Goal: Task Accomplishment & Management: Manage account settings

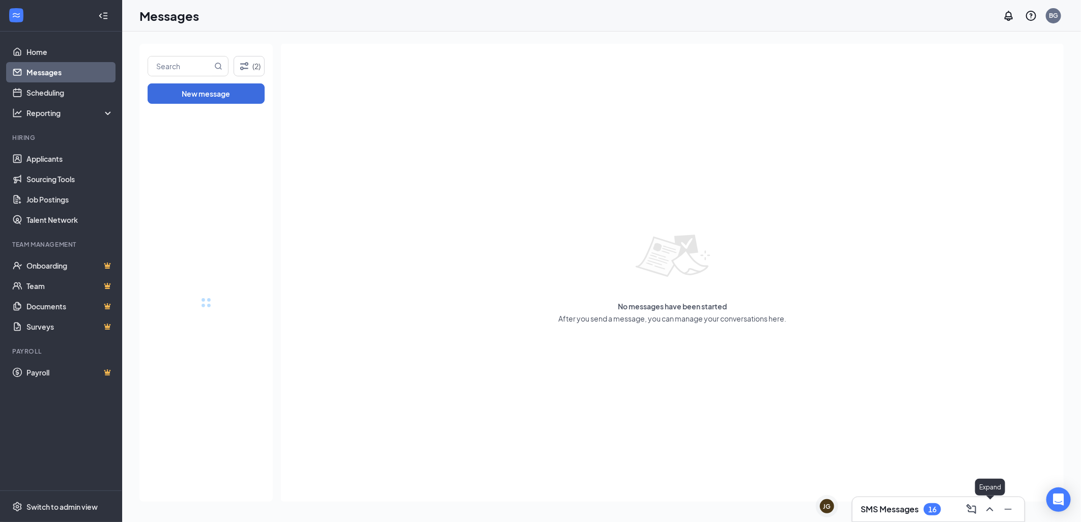
click at [991, 507] on icon "ChevronUp" at bounding box center [990, 510] width 12 height 12
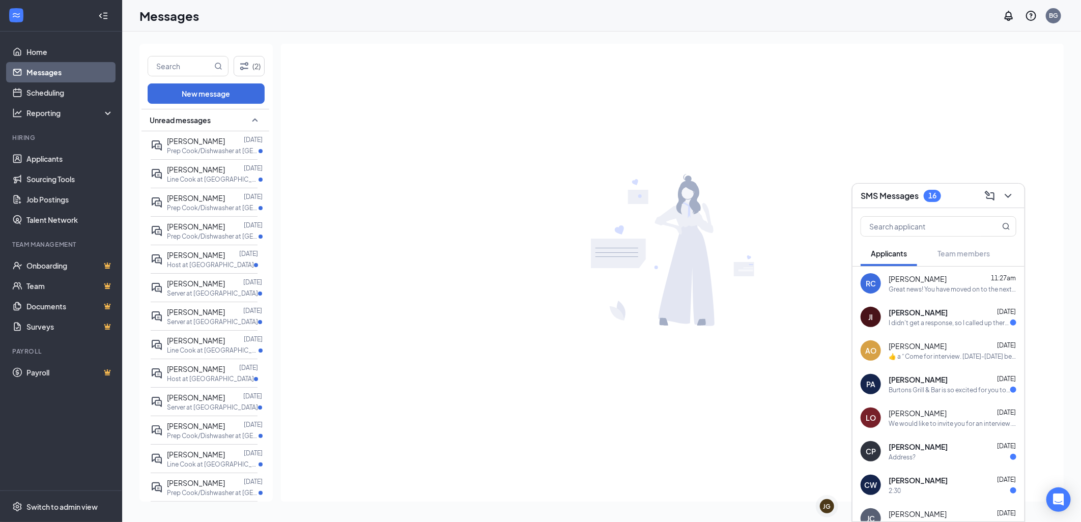
click at [917, 312] on span "[PERSON_NAME]" at bounding box center [918, 312] width 59 height 10
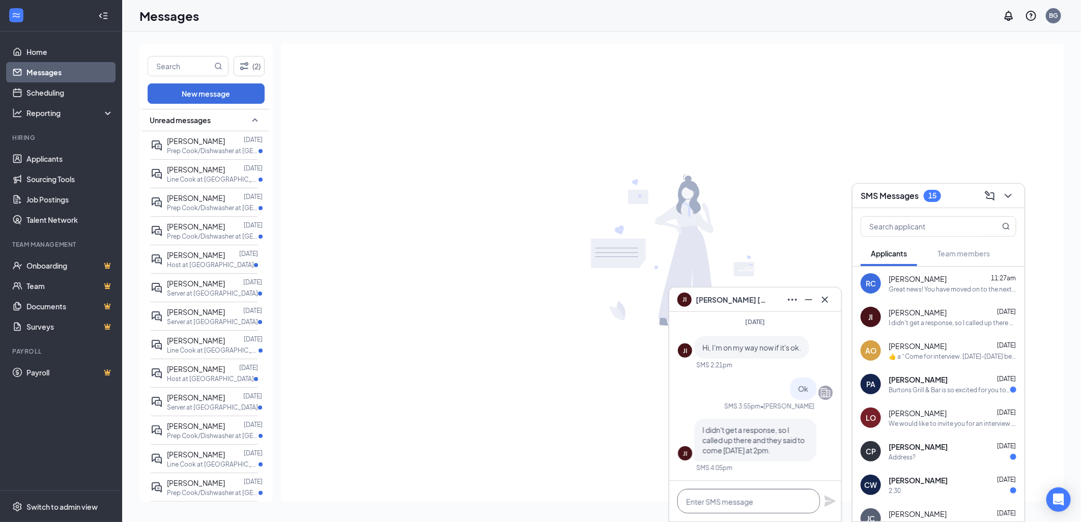
click at [749, 496] on textarea at bounding box center [749, 501] width 143 height 24
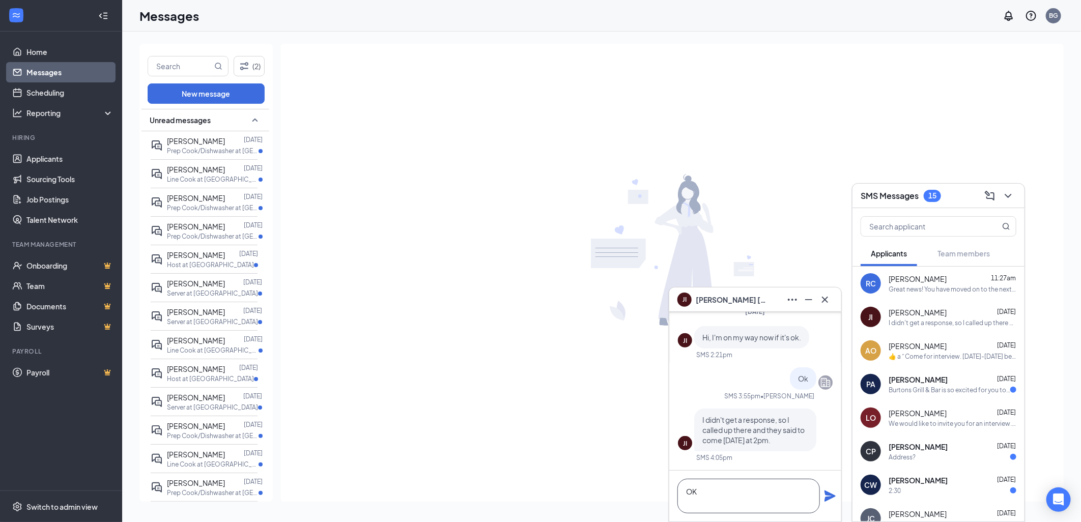
scroll to position [1, 0]
type textarea "OK"
click at [830, 494] on icon "Plane" at bounding box center [830, 496] width 11 height 11
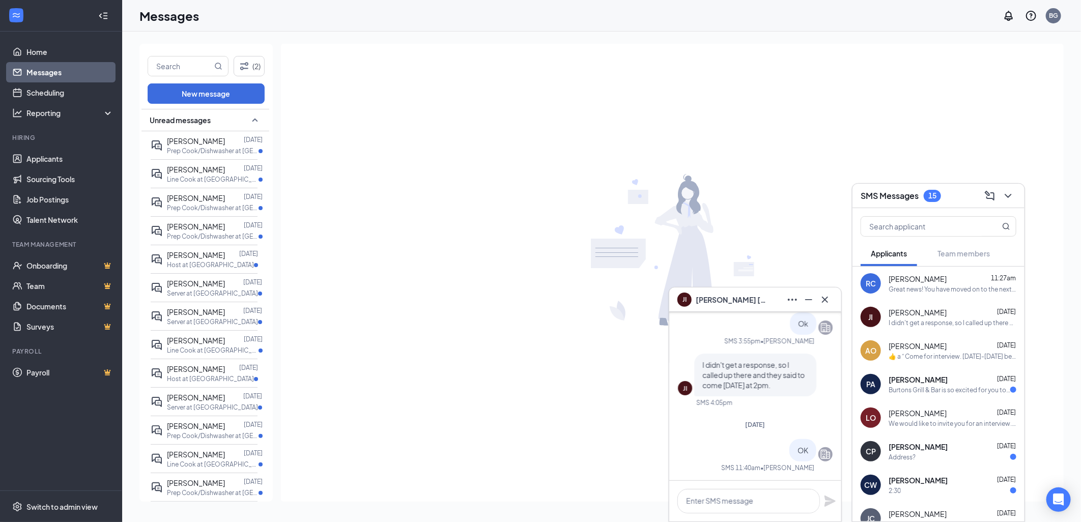
scroll to position [0, 0]
click at [904, 380] on span "[PERSON_NAME]" at bounding box center [918, 380] width 59 height 10
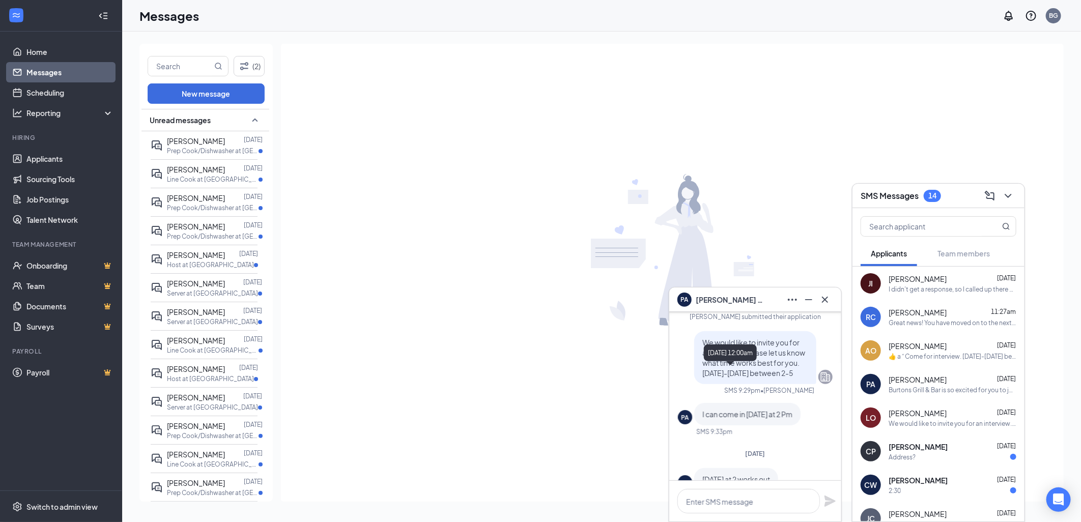
scroll to position [-170, 0]
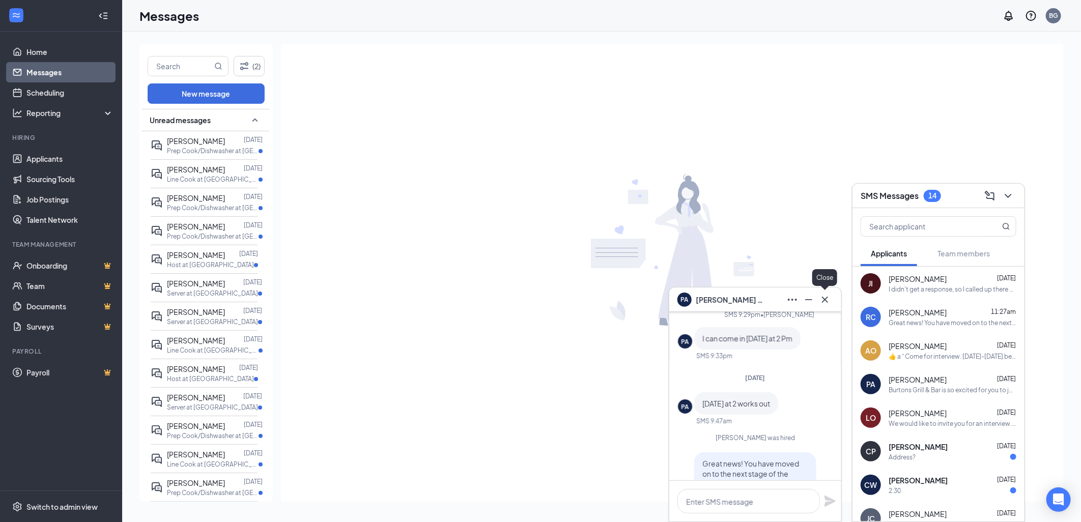
click at [824, 297] on icon "Cross" at bounding box center [825, 300] width 12 height 12
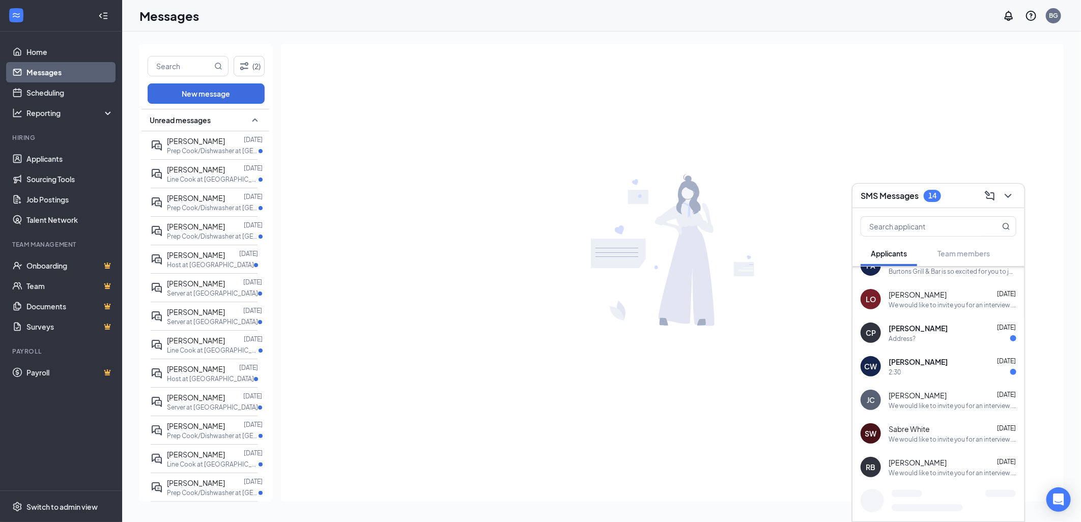
scroll to position [131, 0]
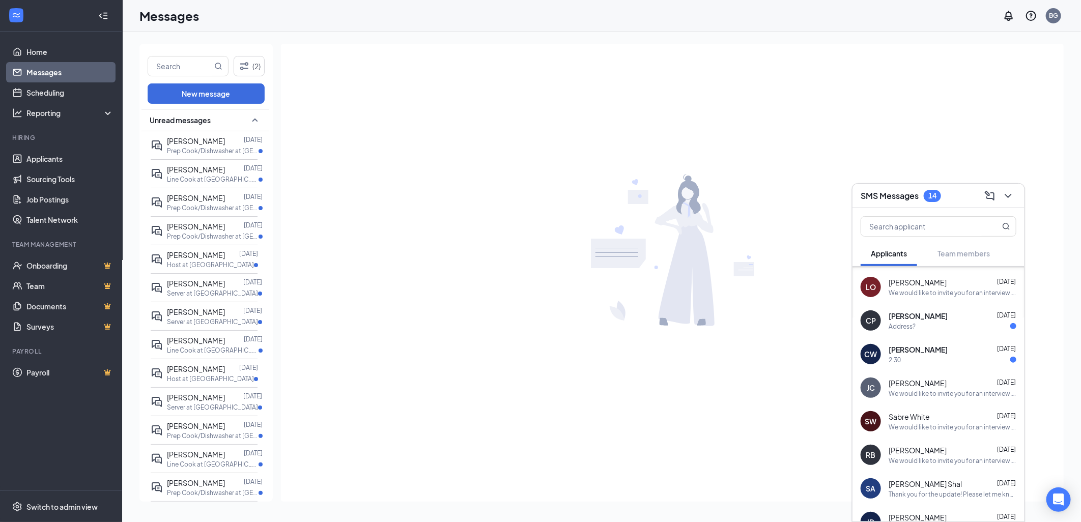
click at [931, 321] on div "[PERSON_NAME] [DATE] Address?" at bounding box center [953, 321] width 128 height 20
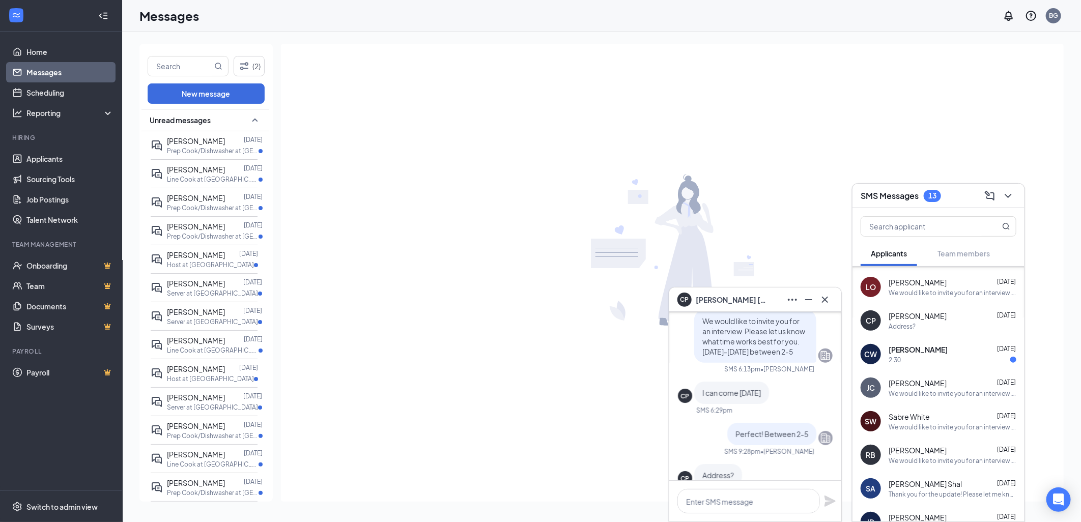
scroll to position [0, 0]
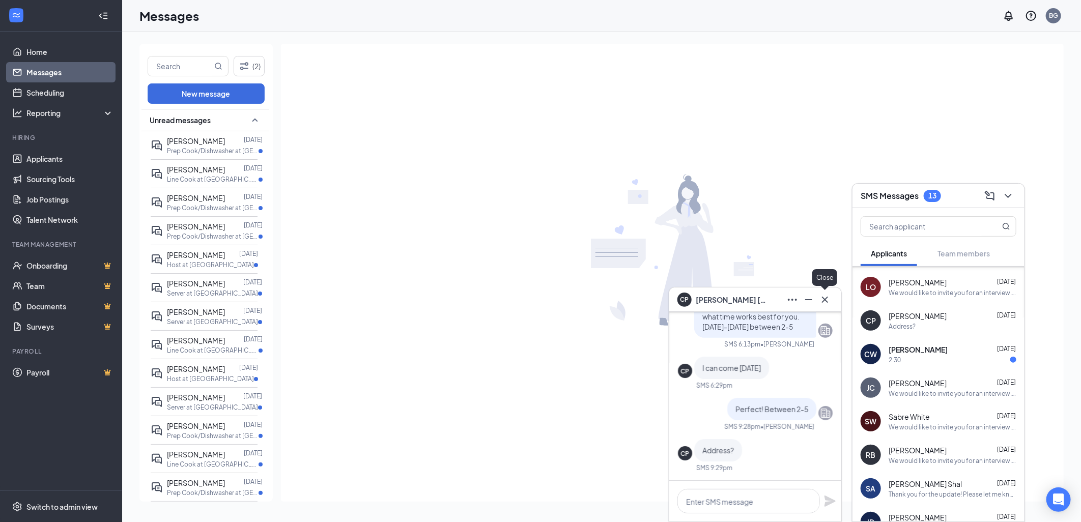
click at [825, 297] on icon "Cross" at bounding box center [825, 300] width 12 height 12
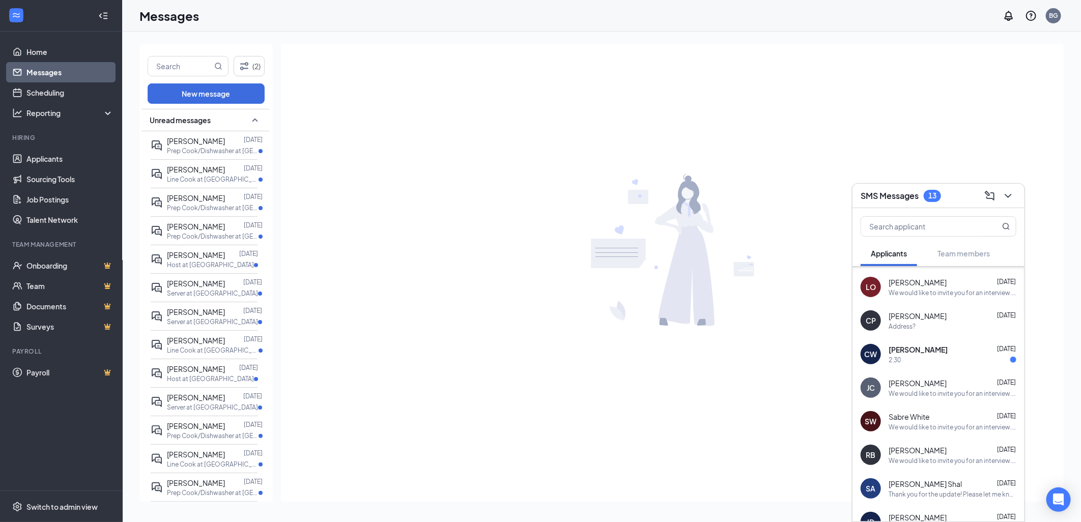
click at [921, 356] on div "2:30" at bounding box center [953, 360] width 128 height 9
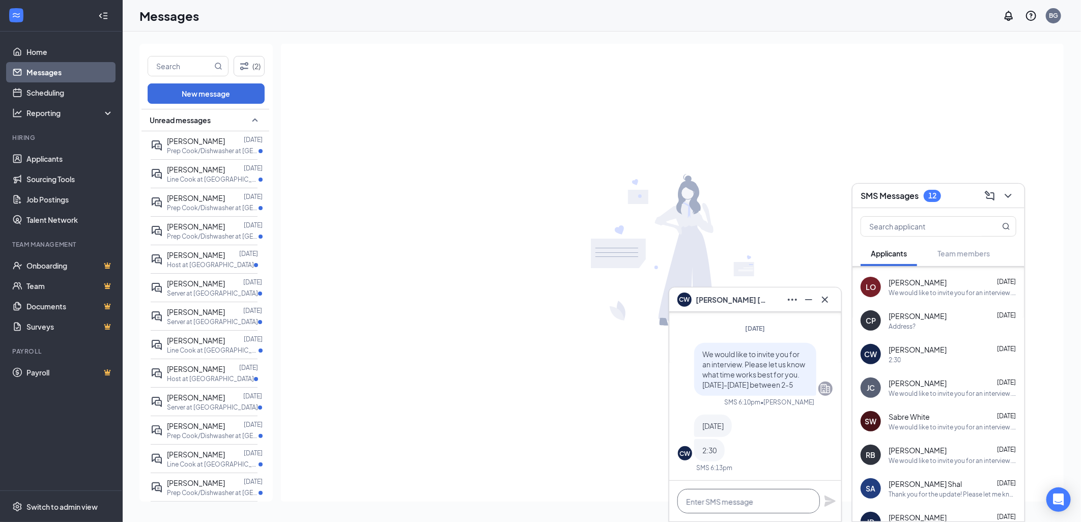
click at [718, 501] on textarea at bounding box center [749, 501] width 143 height 24
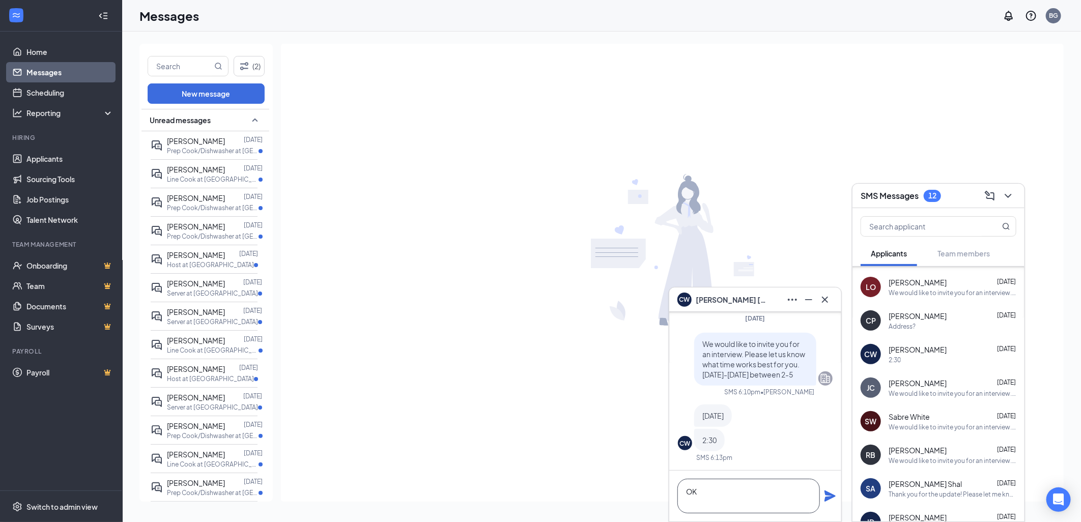
scroll to position [1, 0]
type textarea "OK"
click at [831, 496] on icon "Plane" at bounding box center [830, 496] width 11 height 11
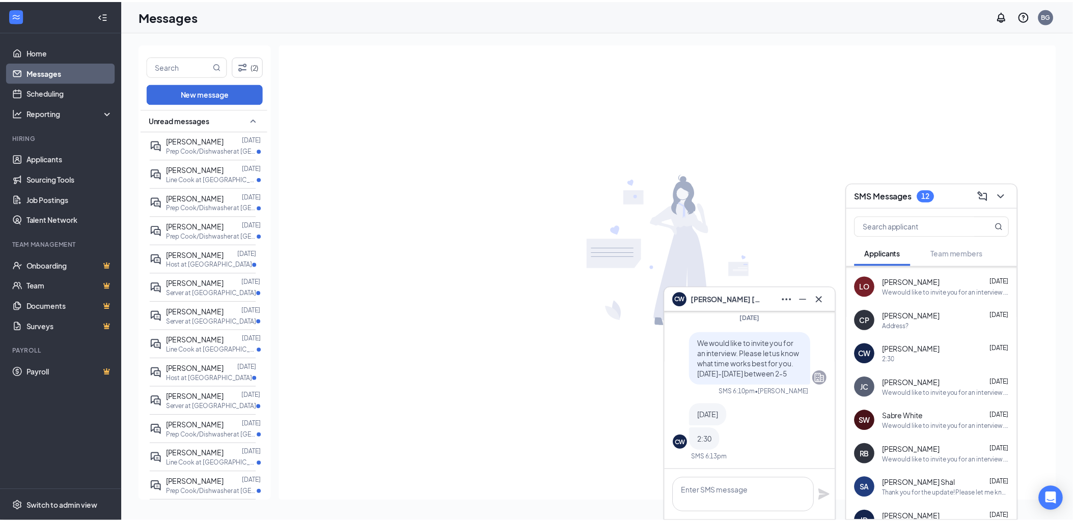
scroll to position [0, 0]
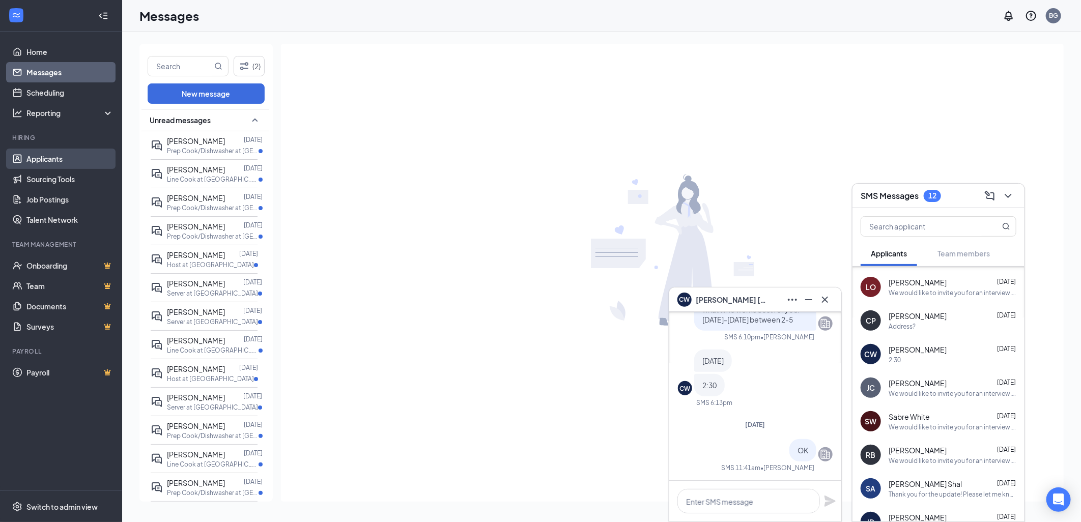
click at [48, 159] on link "Applicants" at bounding box center [69, 159] width 87 height 20
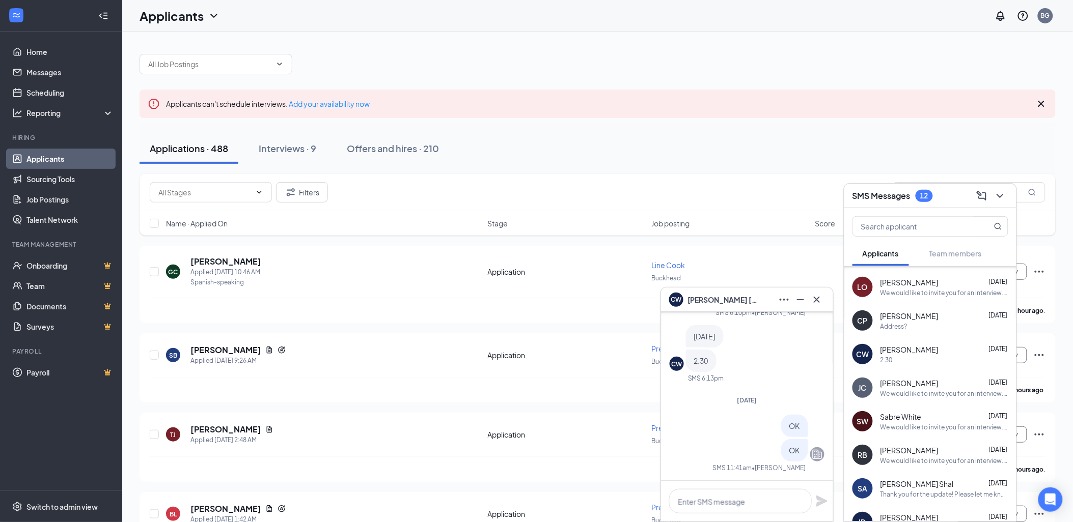
click at [48, 159] on link "Applicants" at bounding box center [69, 159] width 87 height 20
click at [999, 194] on icon "ChevronDown" at bounding box center [1000, 196] width 12 height 12
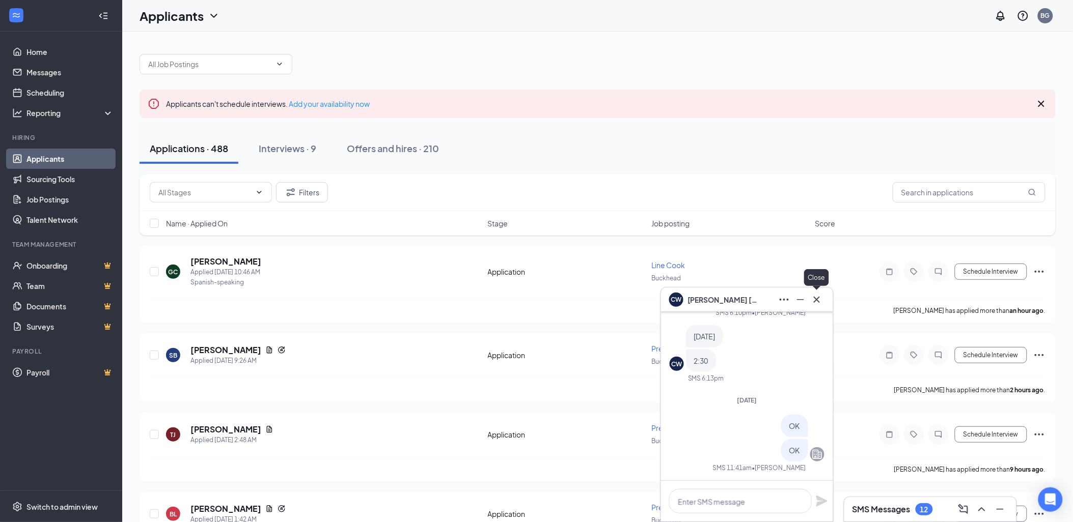
click at [817, 298] on icon "Cross" at bounding box center [816, 300] width 12 height 12
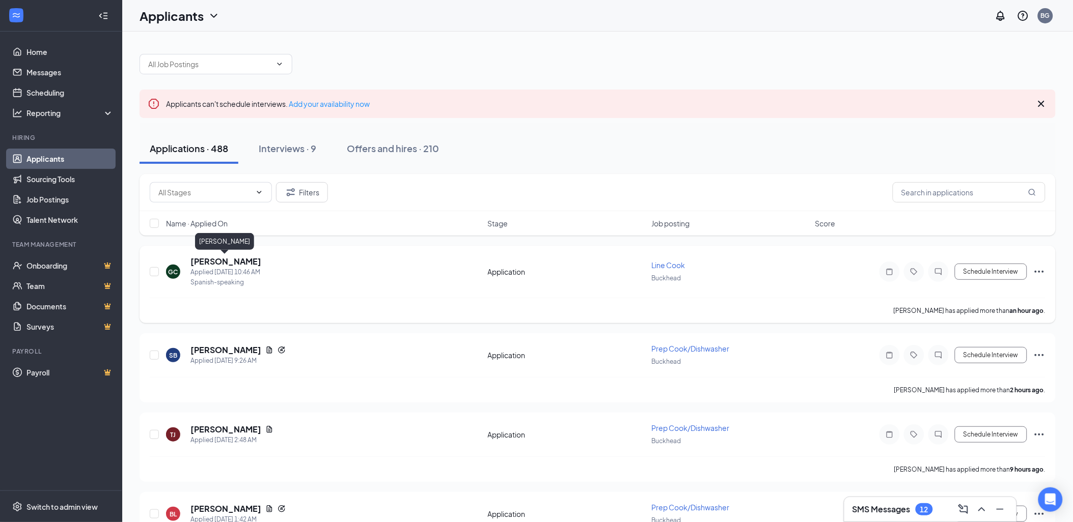
click at [232, 261] on h5 "[PERSON_NAME]" at bounding box center [225, 261] width 71 height 11
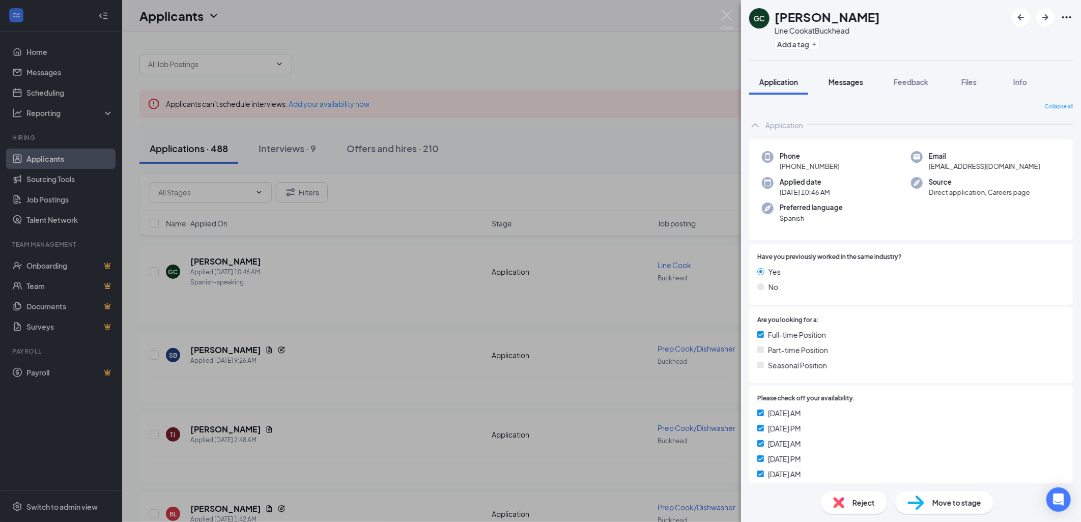
click at [845, 77] on span "Messages" at bounding box center [846, 81] width 35 height 9
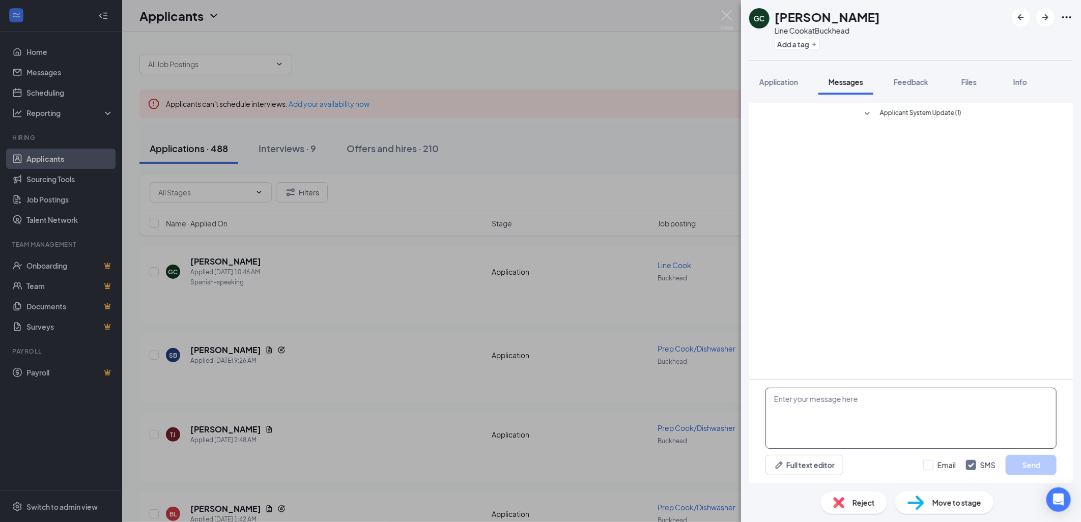
drag, startPoint x: 820, startPoint y: 403, endPoint x: 801, endPoint y: 408, distance: 19.9
click at [801, 408] on textarea at bounding box center [911, 418] width 291 height 61
type textarea "Come for an interview."
click at [925, 459] on div "Email SMS Send" at bounding box center [990, 465] width 133 height 20
click at [930, 465] on input "Email" at bounding box center [940, 465] width 33 height 10
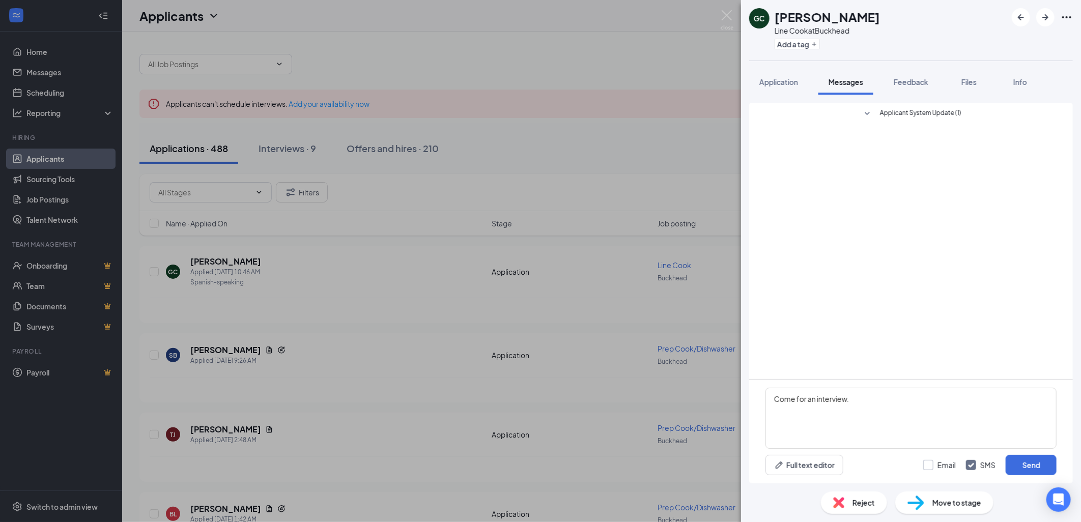
checkbox input "true"
click at [1029, 461] on button "Send" at bounding box center [1031, 465] width 51 height 20
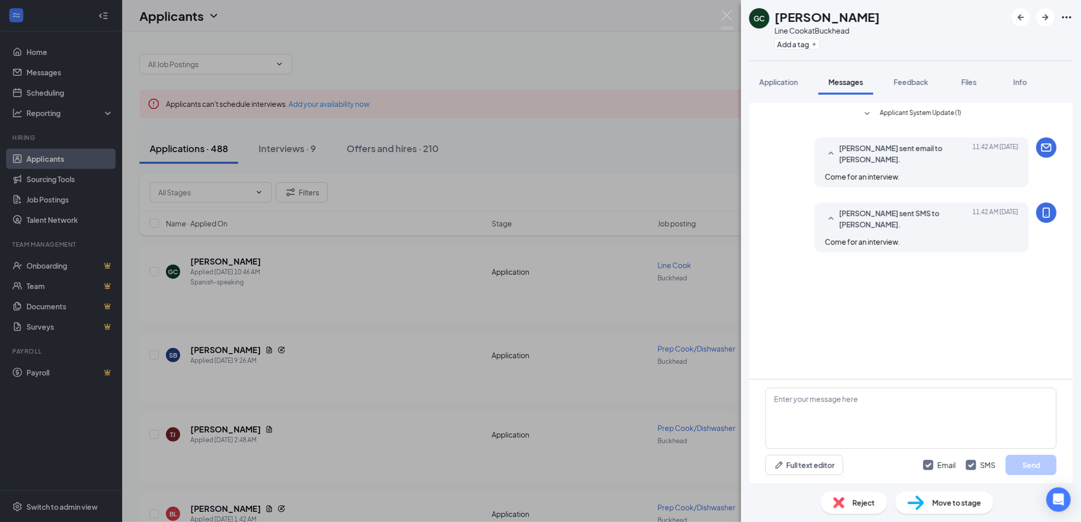
click at [404, 306] on div "GC [PERSON_NAME] Line Cook at [GEOGRAPHIC_DATA] Add a tag Application Messages …" at bounding box center [540, 261] width 1081 height 522
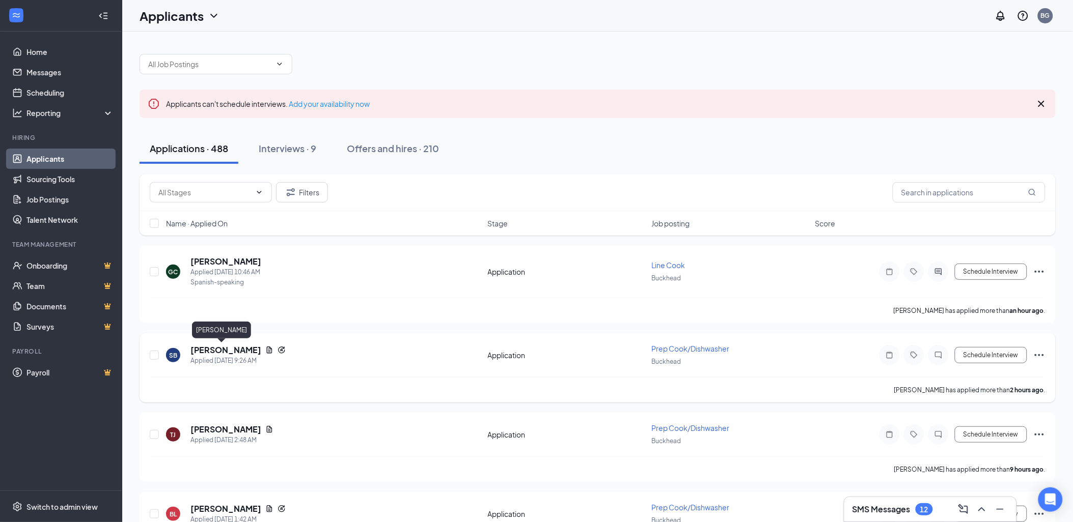
click at [222, 349] on h5 "[PERSON_NAME]" at bounding box center [225, 350] width 71 height 11
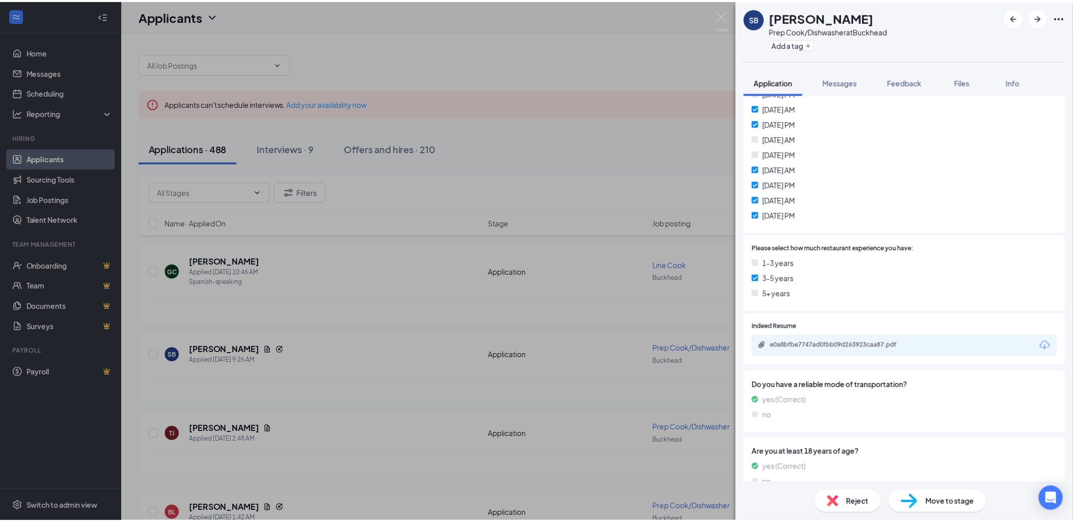
scroll to position [452, 0]
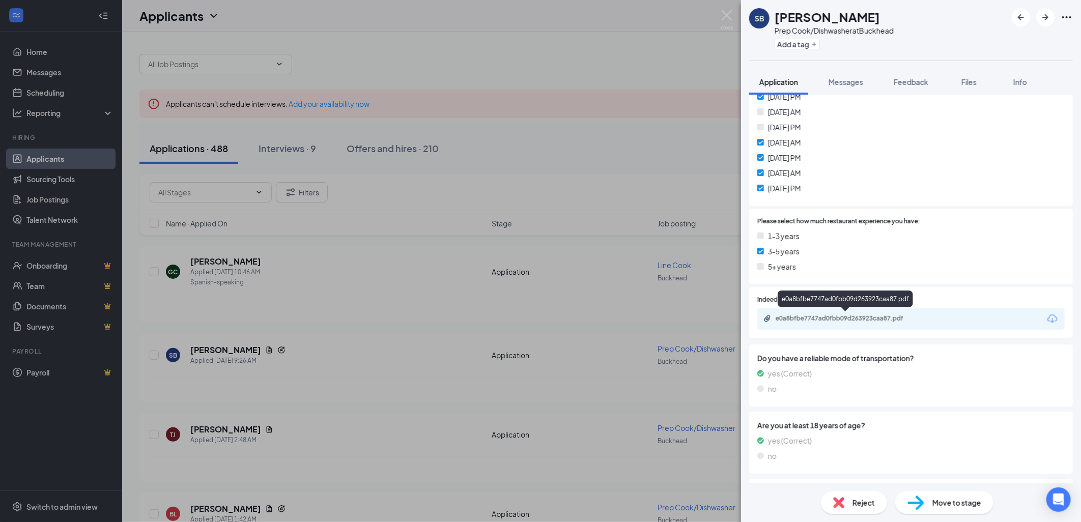
click at [845, 318] on div "e0a8bfbe7747ad0fbb09d263923caa87.pdf" at bounding box center [847, 319] width 143 height 8
click at [334, 364] on div "SB [PERSON_NAME] Prep Cook/Dishwasher at [GEOGRAPHIC_DATA] Add a tag Applicatio…" at bounding box center [540, 261] width 1081 height 522
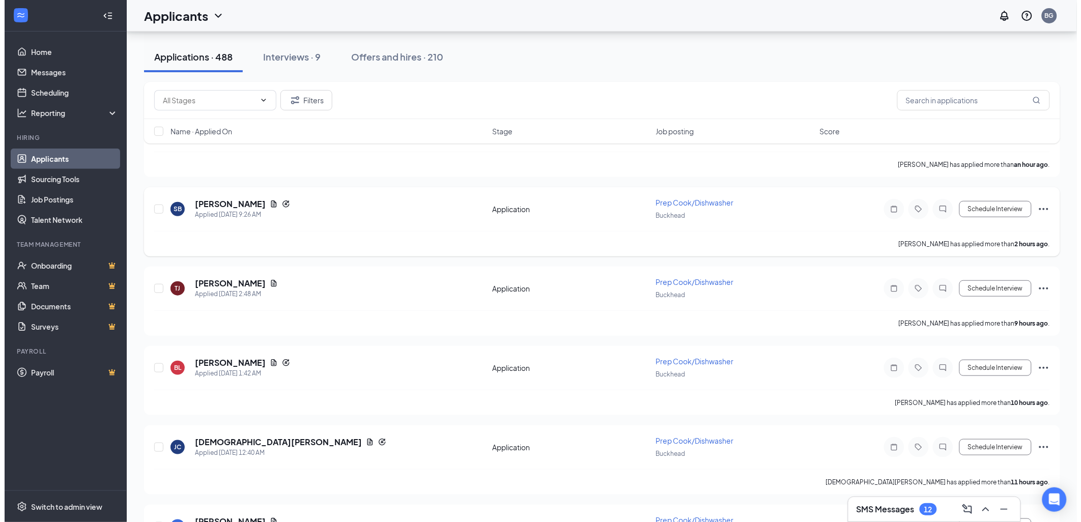
scroll to position [226, 0]
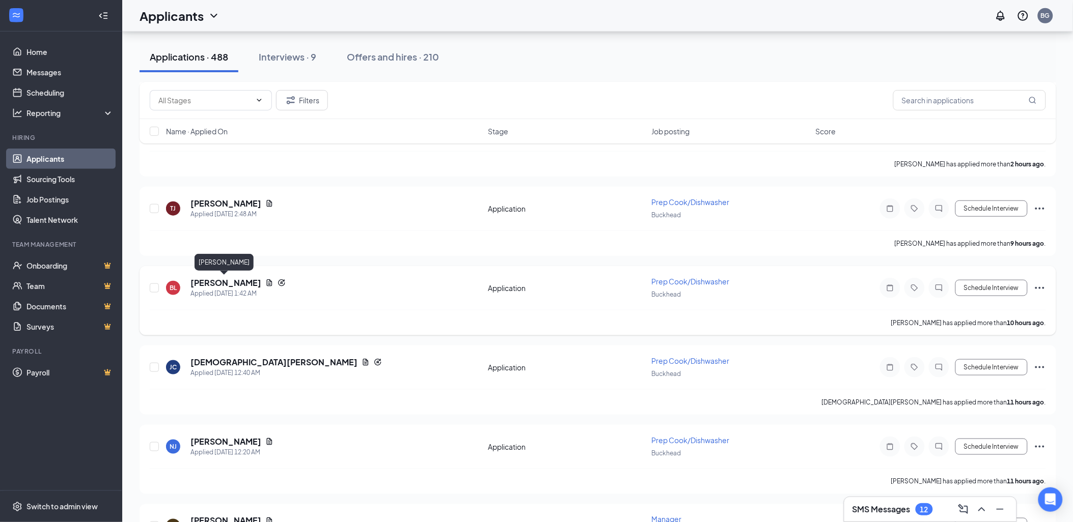
click at [222, 278] on h5 "[PERSON_NAME]" at bounding box center [225, 282] width 71 height 11
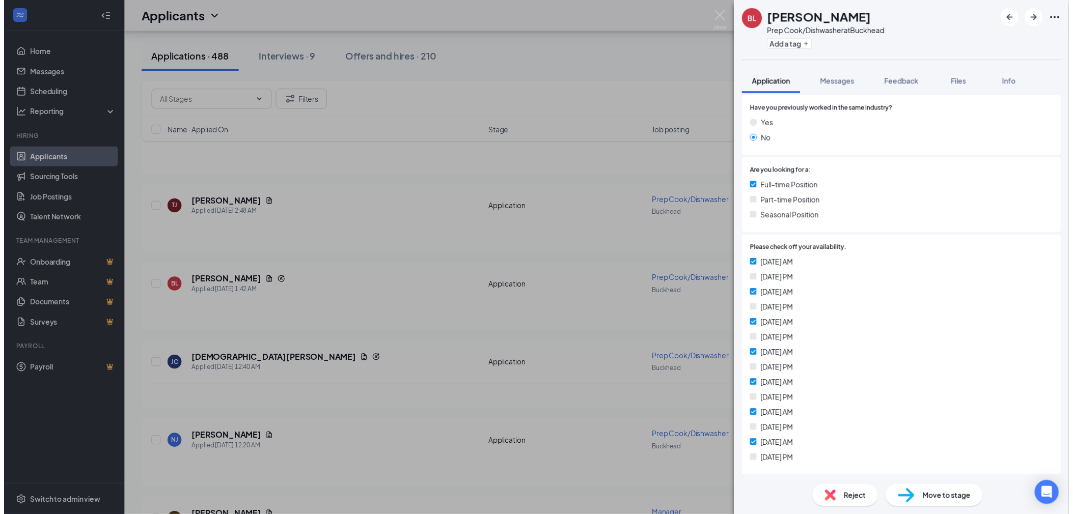
scroll to position [226, 0]
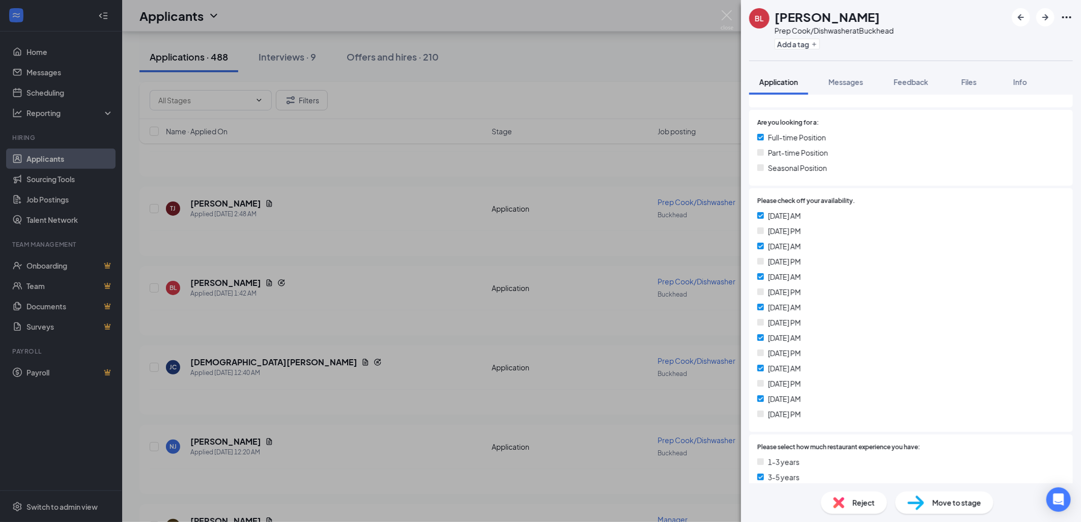
click at [304, 321] on div "[PERSON_NAME] Prep Cook/Dishwasher at [GEOGRAPHIC_DATA] Add a tag Application M…" at bounding box center [540, 261] width 1081 height 522
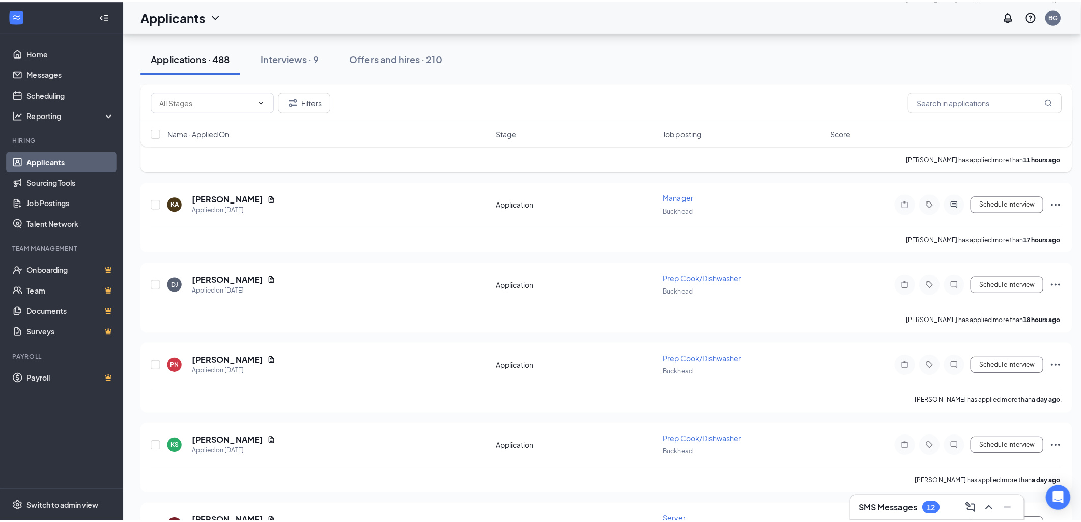
scroll to position [622, 0]
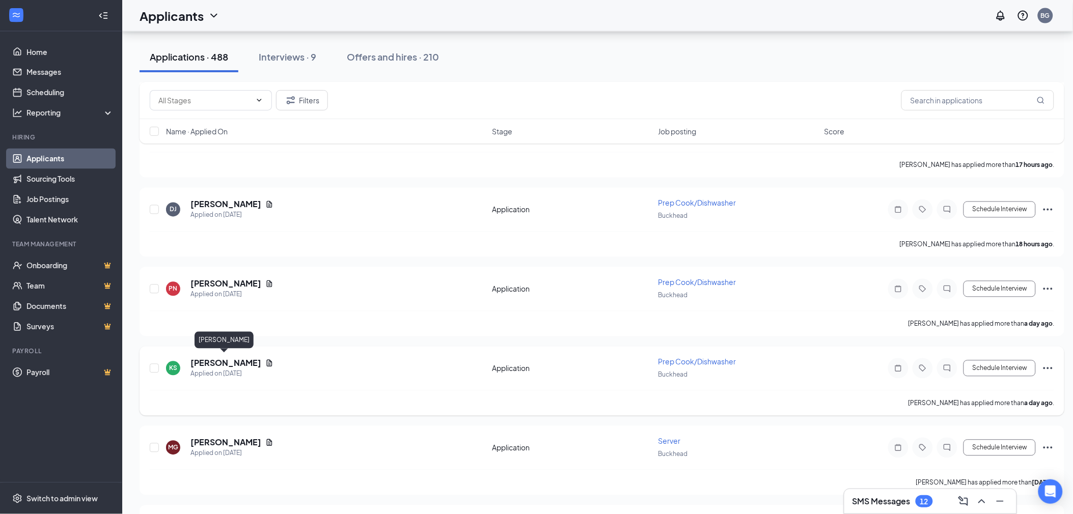
click at [225, 358] on h5 "[PERSON_NAME]" at bounding box center [225, 363] width 71 height 11
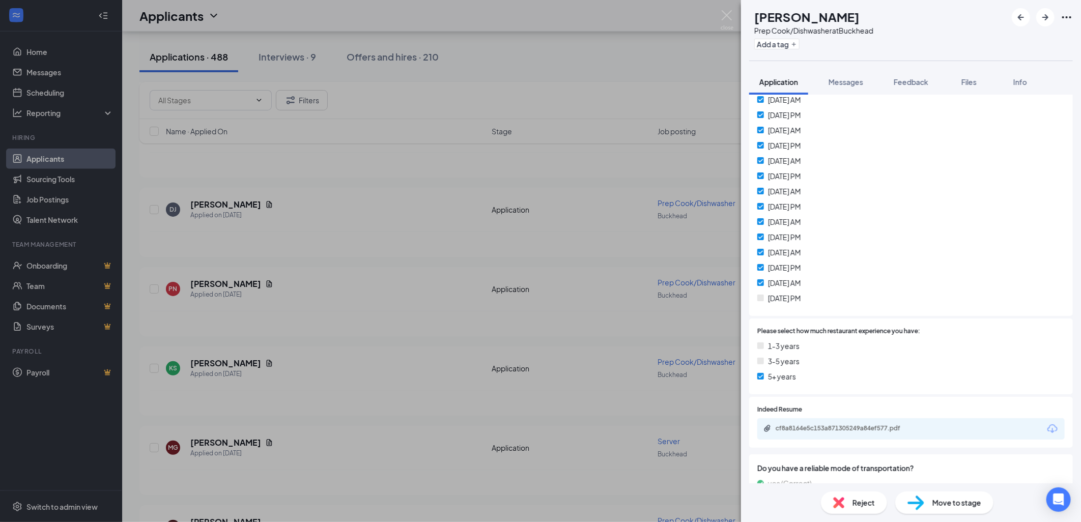
scroll to position [396, 0]
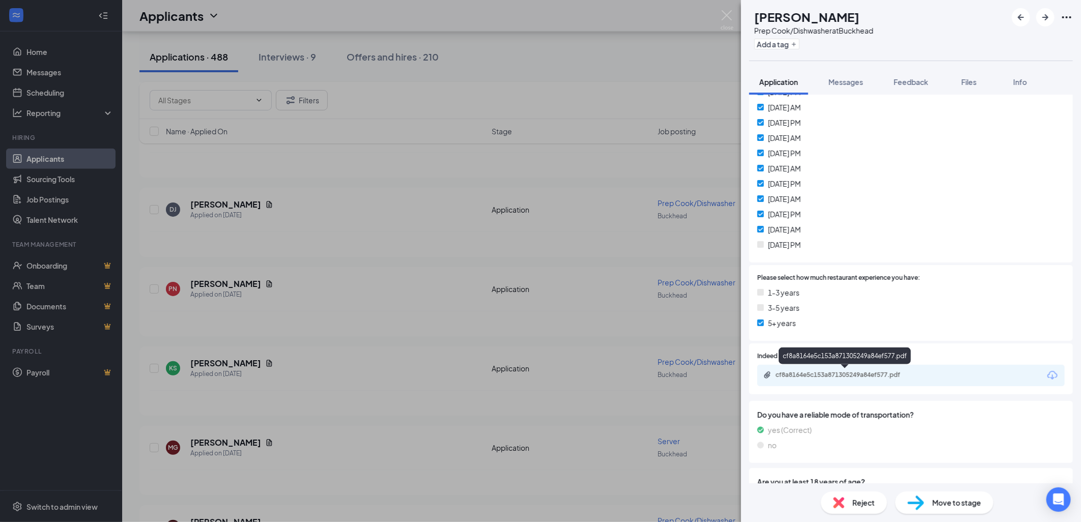
click at [830, 373] on div "cf8a8164e5c153a871305249a84ef577.pdf" at bounding box center [847, 375] width 143 height 8
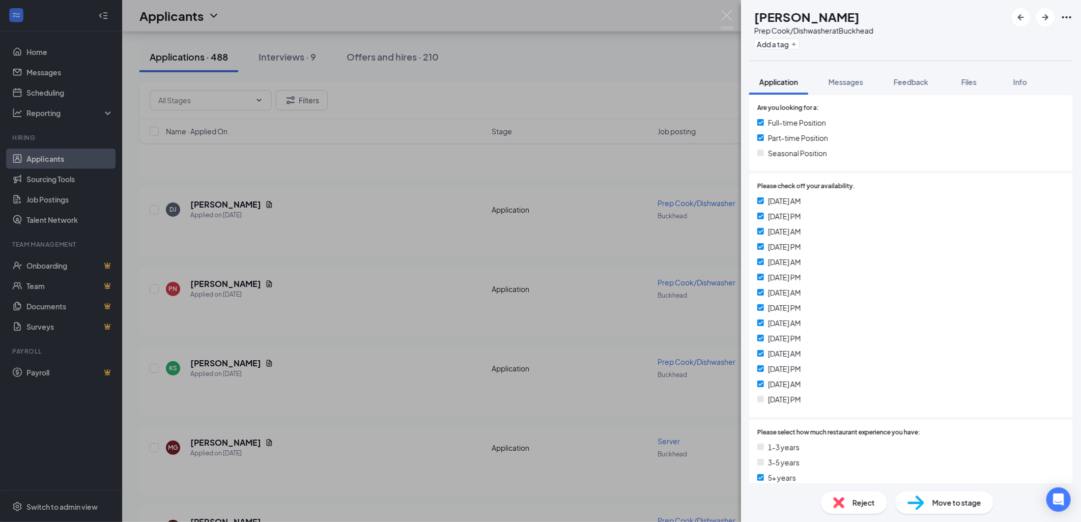
scroll to position [171, 0]
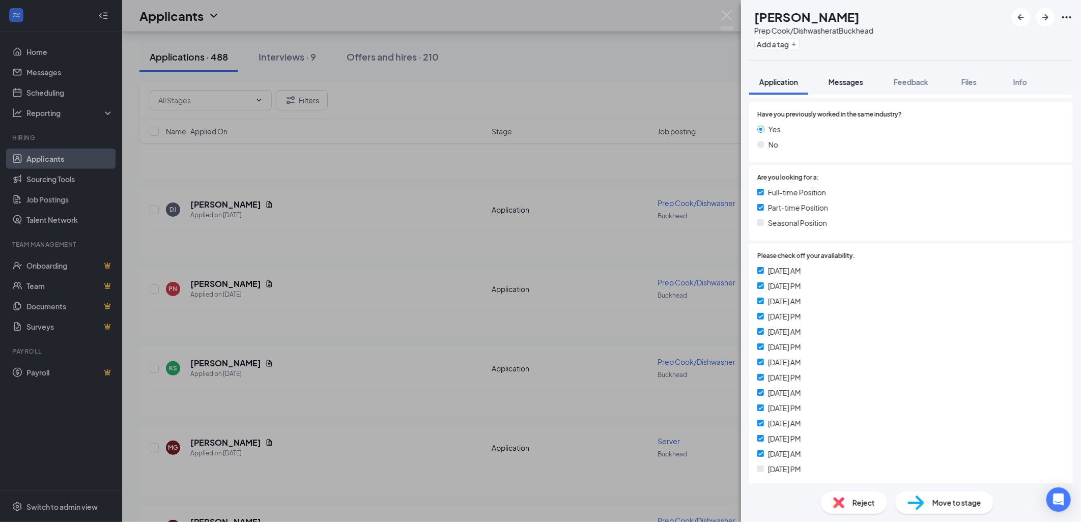
click at [847, 81] on span "Messages" at bounding box center [846, 81] width 35 height 9
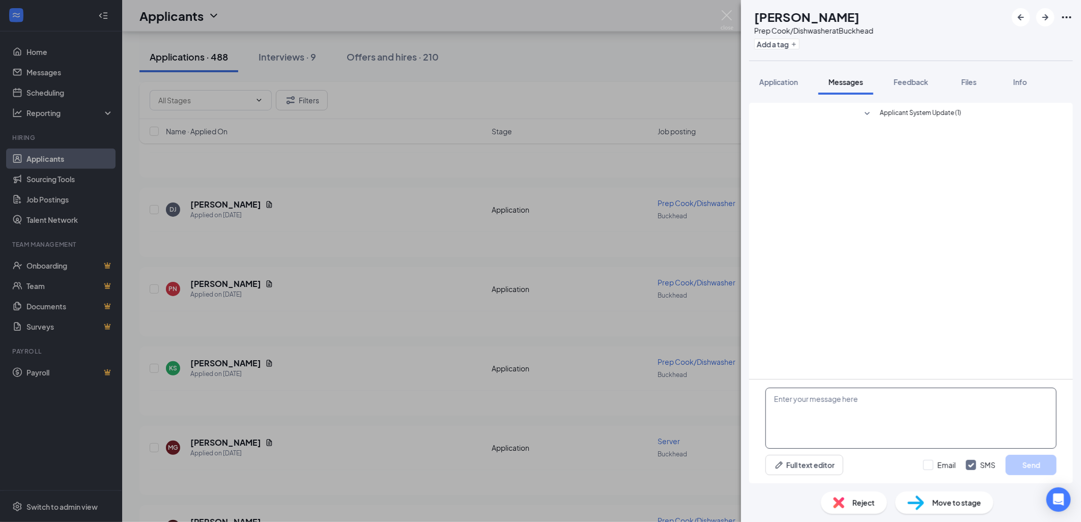
click at [799, 398] on textarea at bounding box center [911, 418] width 291 height 61
type textarea "We would like to invite you for an interview. Please let us know what time work…"
click at [928, 464] on input "Email" at bounding box center [940, 465] width 33 height 10
checkbox input "true"
click at [1029, 462] on button "Send" at bounding box center [1031, 465] width 51 height 20
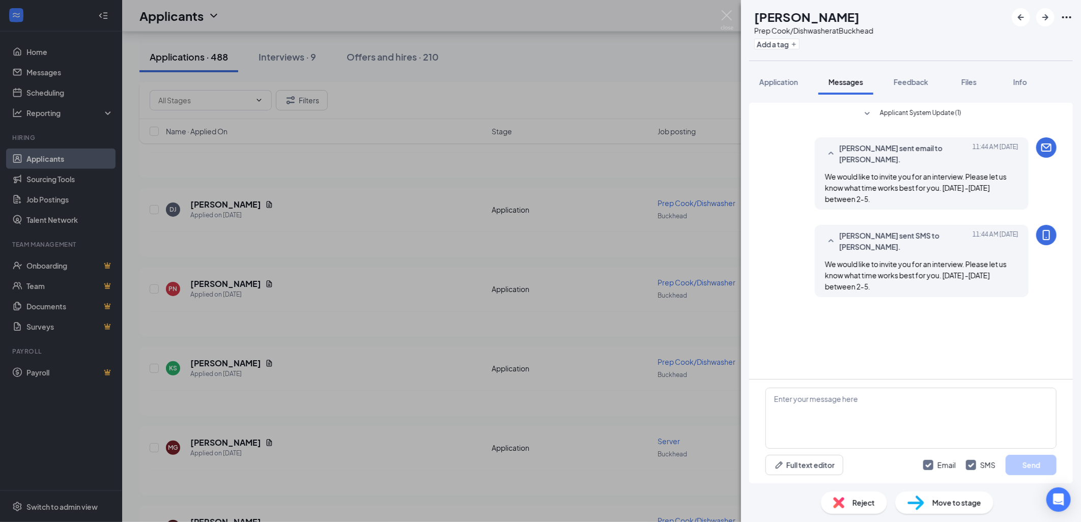
click at [378, 311] on div "KS [PERSON_NAME] Prep Cook/Dishwasher at Buckhead Add a tag Application Message…" at bounding box center [540, 261] width 1081 height 522
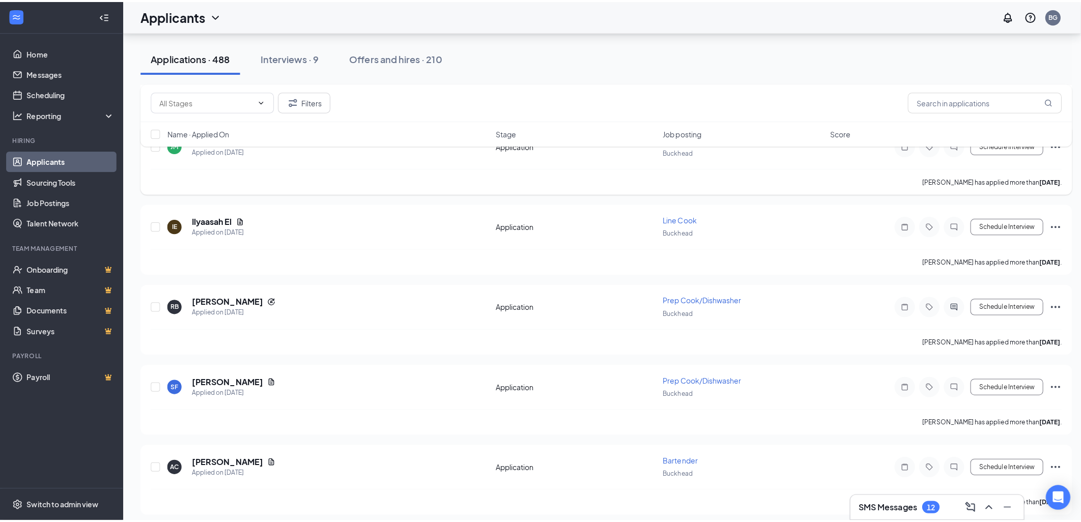
scroll to position [1244, 0]
click at [222, 451] on h5 "[PERSON_NAME]" at bounding box center [225, 456] width 71 height 11
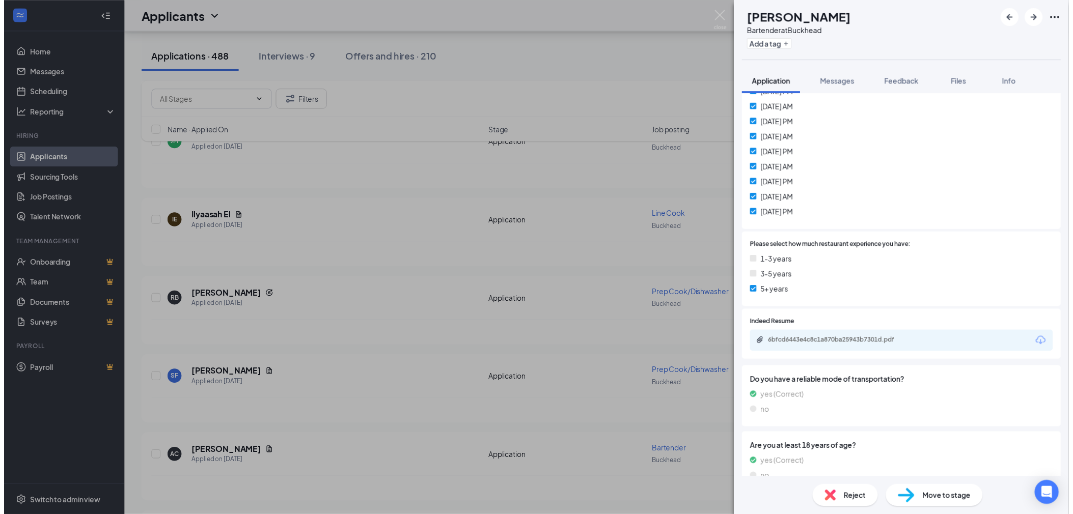
scroll to position [452, 0]
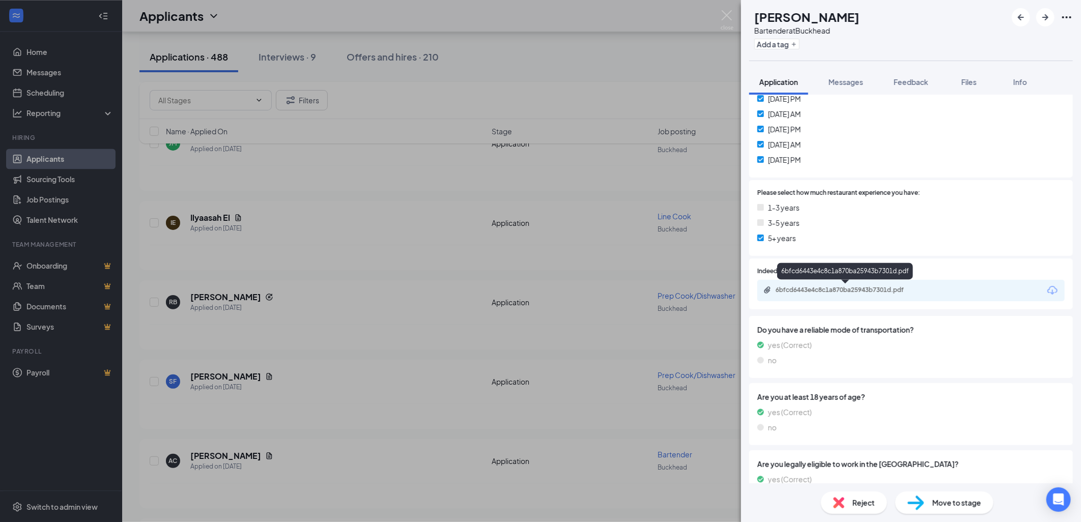
click at [857, 287] on div "6bfcd6443e4c8c1a870ba25943b7301d.pdf" at bounding box center [847, 290] width 143 height 8
click at [372, 250] on div "AC [PERSON_NAME] Bartender at Buckhead Add a tag Application Messages Feedback …" at bounding box center [540, 261] width 1081 height 522
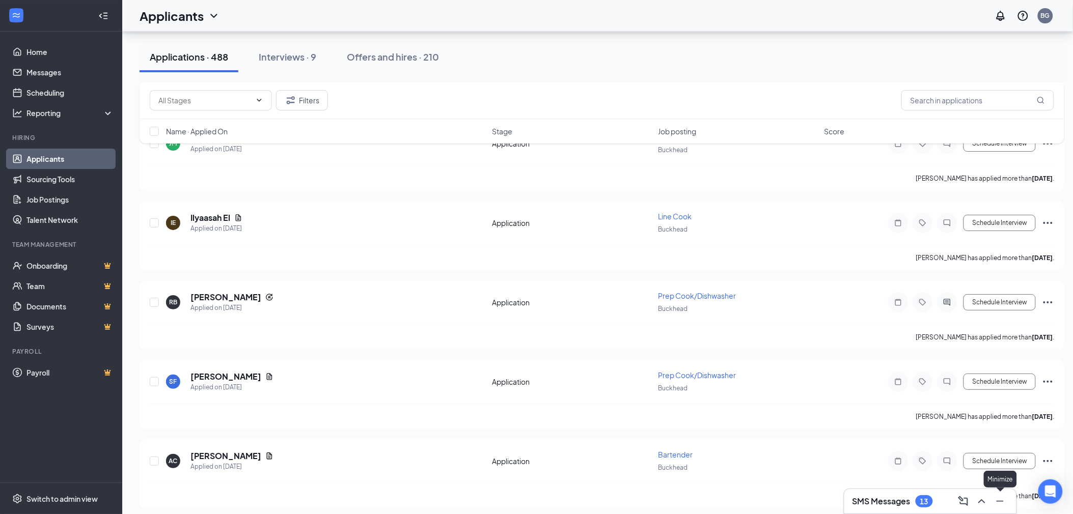
click at [1003, 502] on icon "Minimize" at bounding box center [1000, 501] width 12 height 12
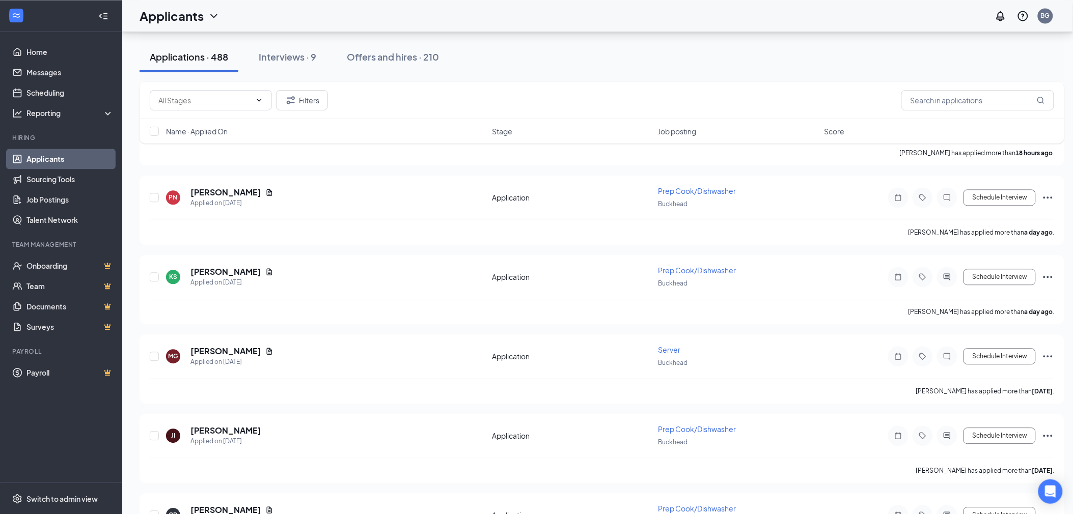
scroll to position [679, 0]
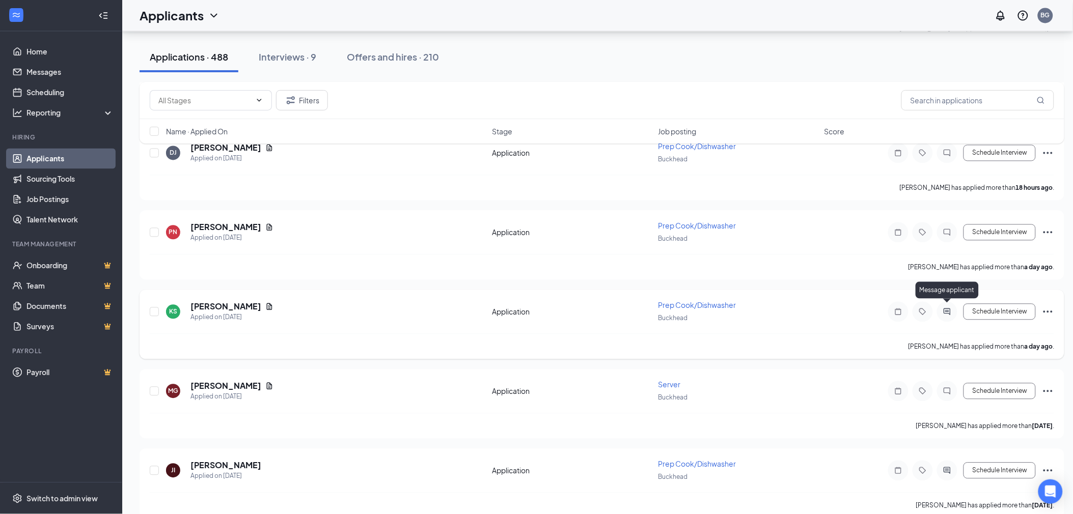
click at [946, 308] on icon "ActiveChat" at bounding box center [947, 312] width 12 height 8
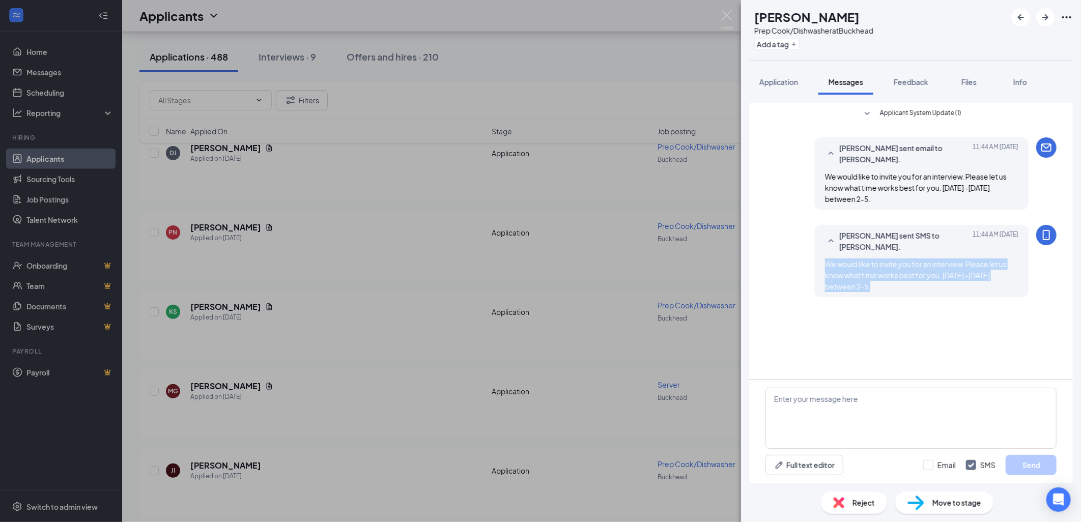
drag, startPoint x: 826, startPoint y: 263, endPoint x: 882, endPoint y: 285, distance: 59.8
click at [882, 285] on div "We would like to invite you for an interview. Please let us know what time work…" at bounding box center [921, 276] width 193 height 34
drag, startPoint x: 882, startPoint y: 285, endPoint x: 868, endPoint y: 275, distance: 17.1
click at [412, 338] on div "KS [PERSON_NAME] Prep Cook/Dishwasher at Buckhead Add a tag Application Message…" at bounding box center [540, 261] width 1081 height 522
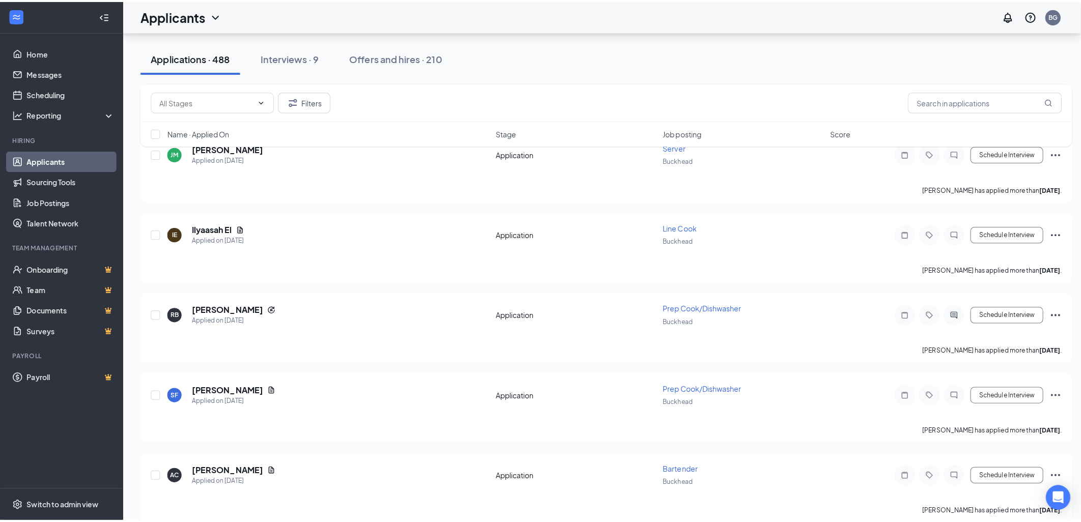
scroll to position [1244, 0]
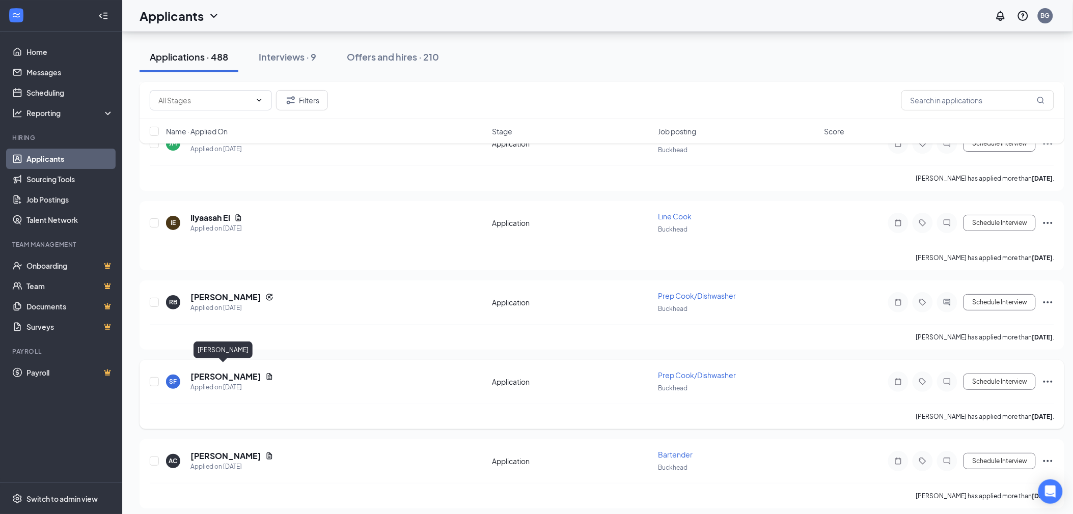
click at [226, 371] on h5 "[PERSON_NAME]" at bounding box center [225, 376] width 71 height 11
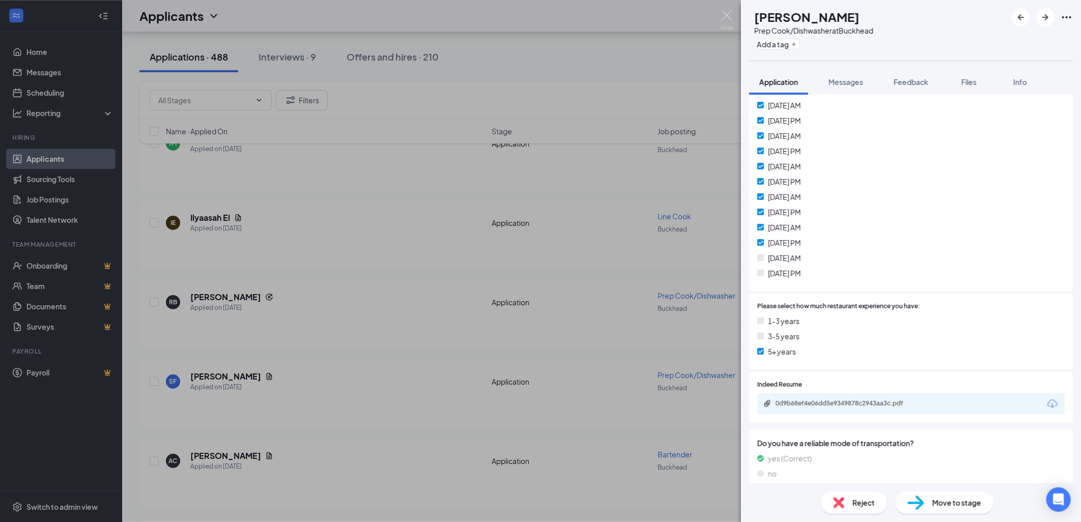
scroll to position [339, 0]
click at [845, 400] on div "0d9b68ef4e06dd5e9349878c2943aa3c.pdf" at bounding box center [847, 403] width 143 height 8
click at [282, 330] on div "SF [PERSON_NAME] Prep Cook/Dishwasher at [GEOGRAPHIC_DATA] Add a tag Applicatio…" at bounding box center [540, 261] width 1081 height 522
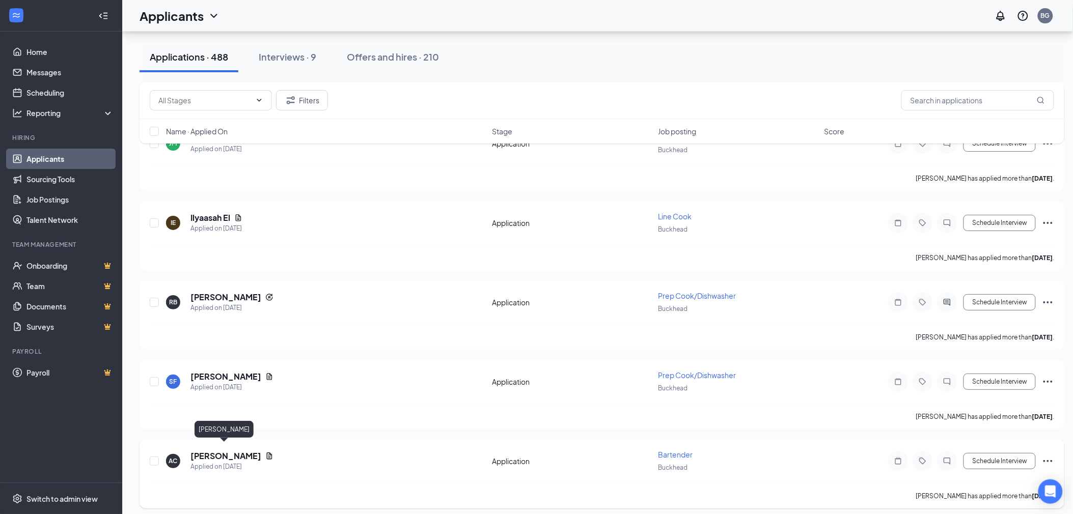
click at [217, 451] on h5 "[PERSON_NAME]" at bounding box center [225, 456] width 71 height 11
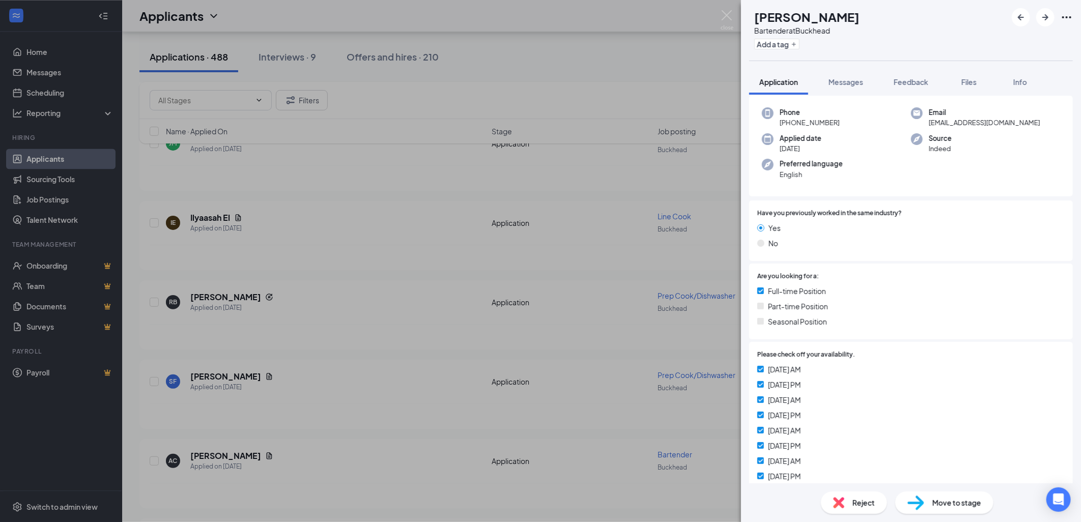
scroll to position [226, 0]
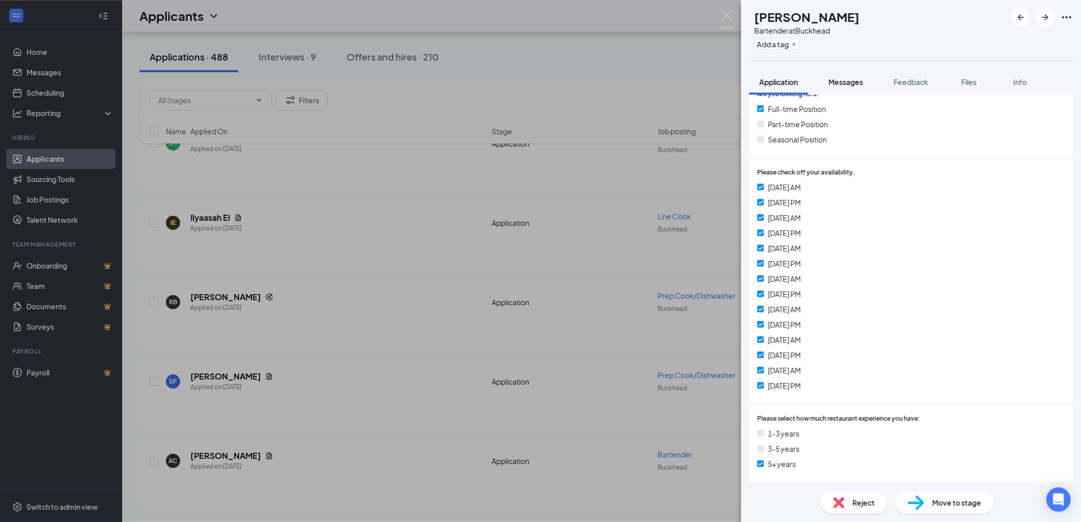
click at [852, 82] on span "Messages" at bounding box center [846, 81] width 35 height 9
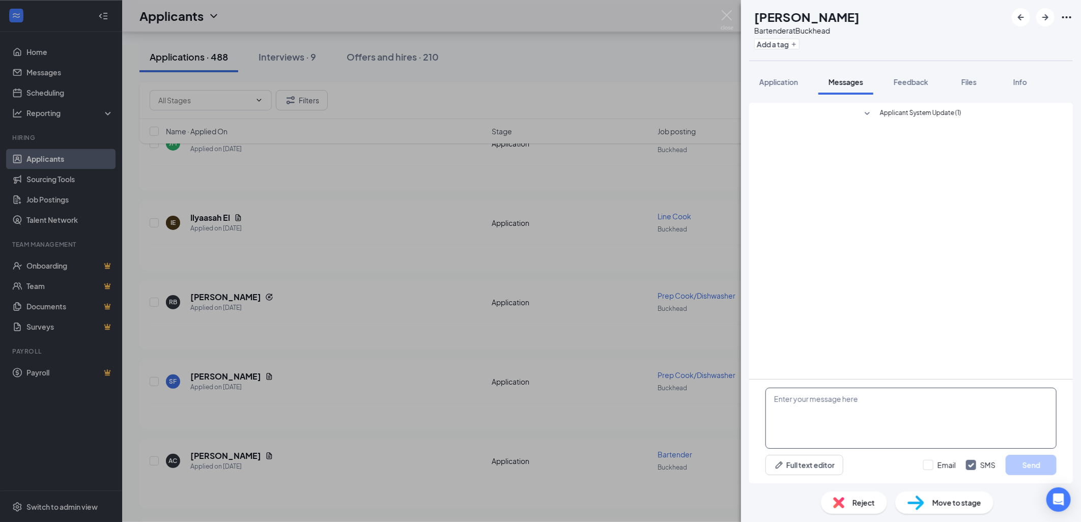
paste textarea "We would like to invite you for an interview. Please let us know what time work…"
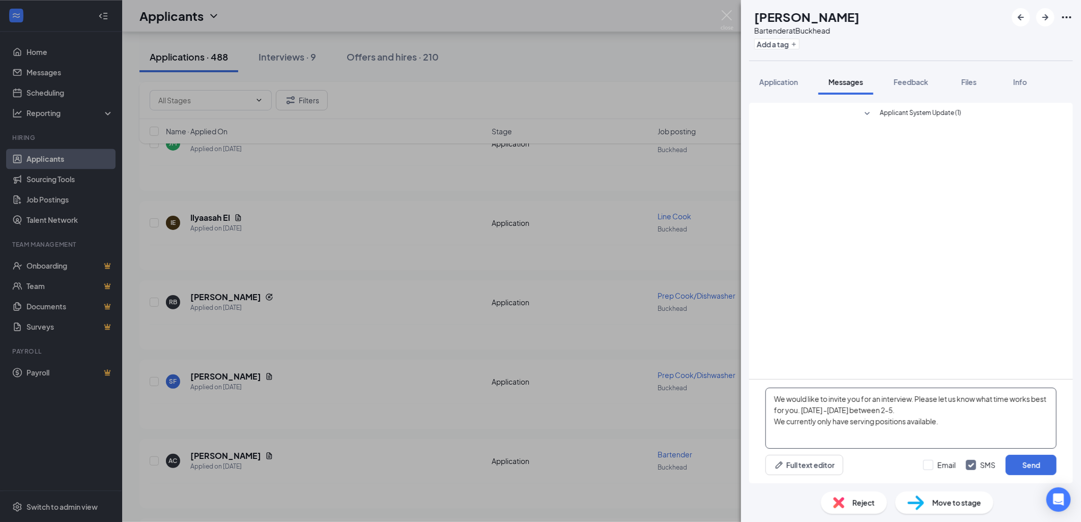
click at [853, 422] on textarea "We would like to invite you for an interview. Please let us know what time work…" at bounding box center [911, 418] width 291 height 61
click at [909, 440] on textarea "We would like to invite you for an interview. Please let us know what time work…" at bounding box center [911, 418] width 291 height 61
type textarea "We would like to invite you for an interview. Please let us know what time work…"
click at [928, 464] on input "Email" at bounding box center [940, 465] width 33 height 10
checkbox input "true"
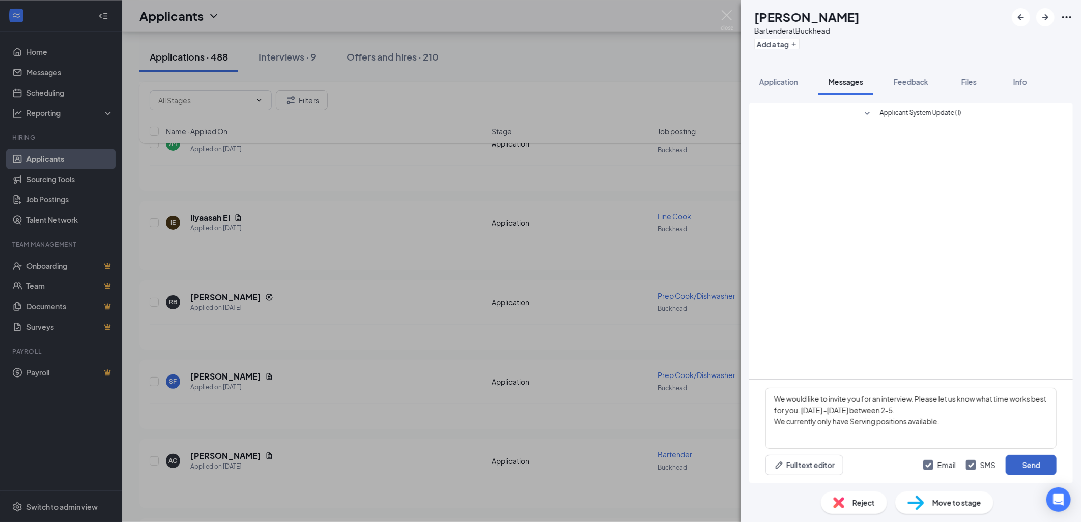
click at [1046, 460] on button "Send" at bounding box center [1031, 465] width 51 height 20
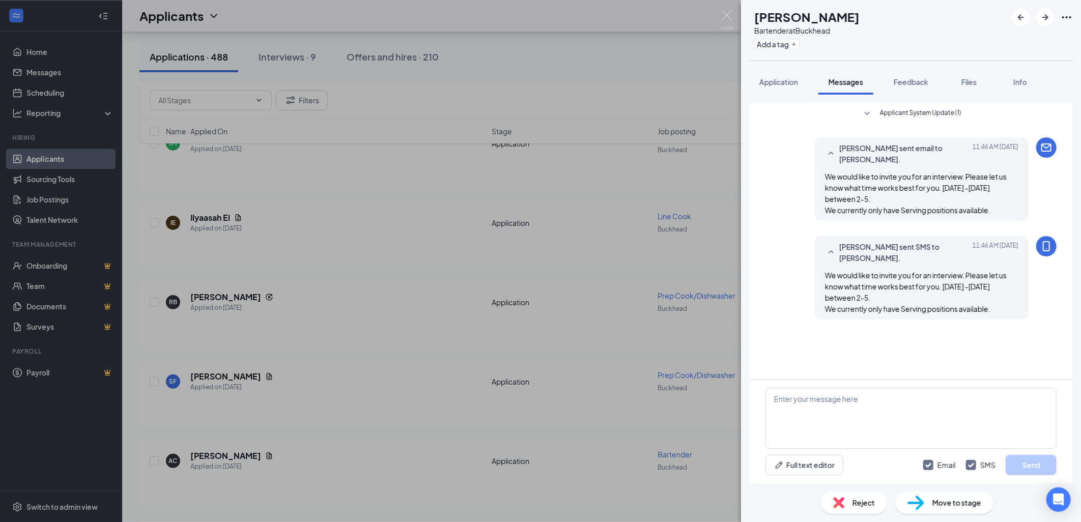
click at [374, 362] on div "AC [PERSON_NAME] Bartender at Buckhead Add a tag Application Messages Feedback …" at bounding box center [540, 261] width 1081 height 522
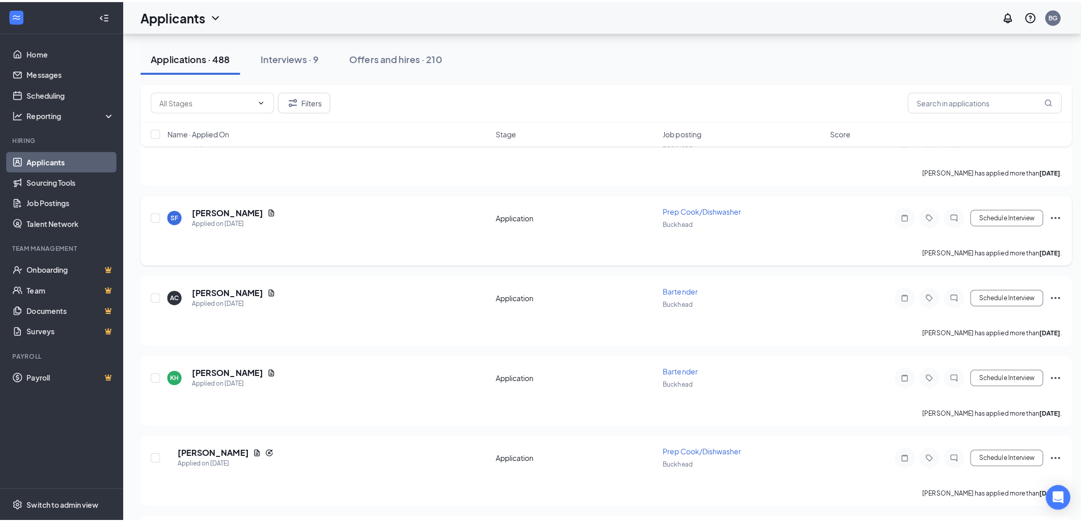
scroll to position [1414, 0]
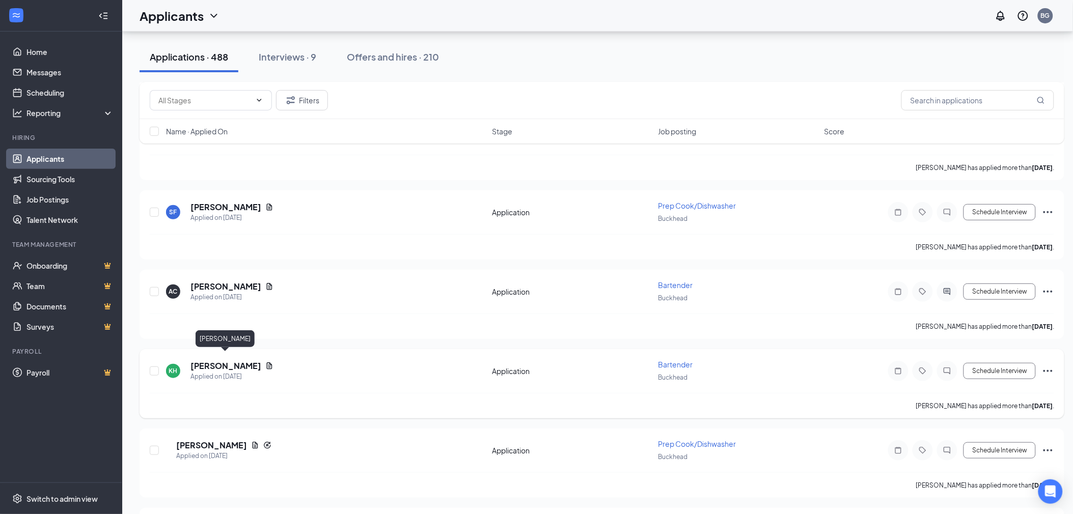
click at [235, 360] on h5 "[PERSON_NAME]" at bounding box center [225, 365] width 71 height 11
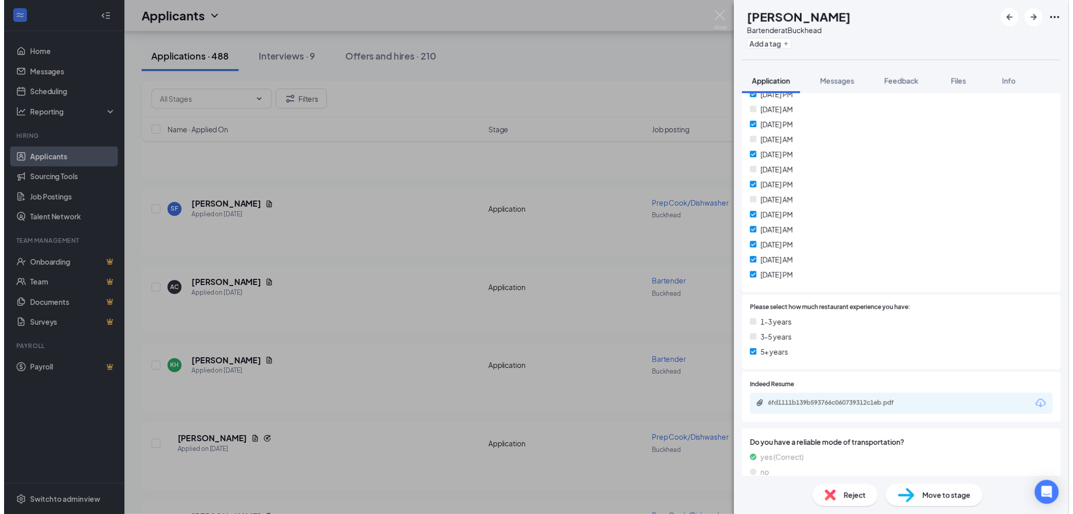
scroll to position [396, 0]
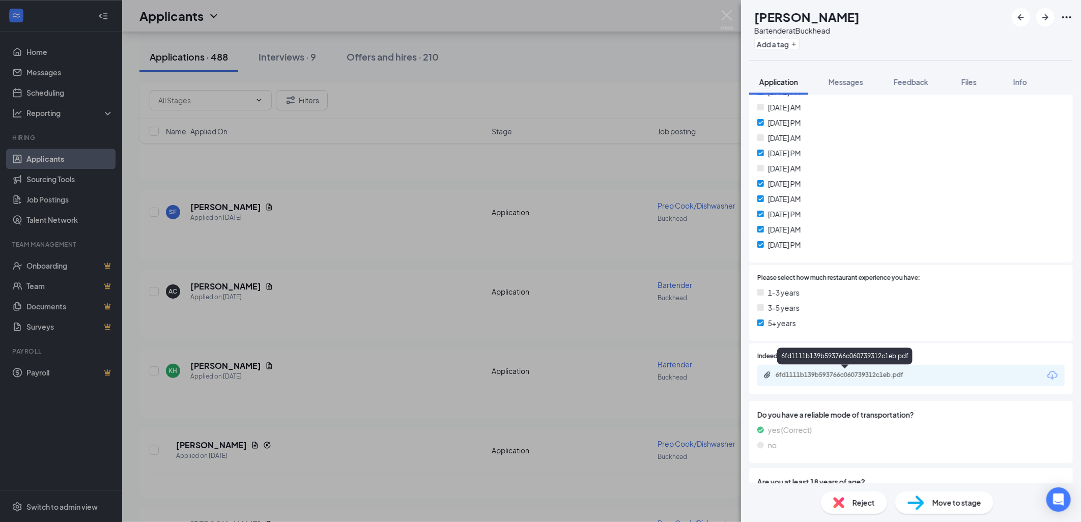
click at [836, 373] on div "6fd1111b139b593766c060739312c1eb.pdf" at bounding box center [847, 375] width 143 height 8
click at [374, 387] on div "KH [PERSON_NAME] Bartender at Buckhead Add a tag Application Messages Feedback …" at bounding box center [540, 261] width 1081 height 522
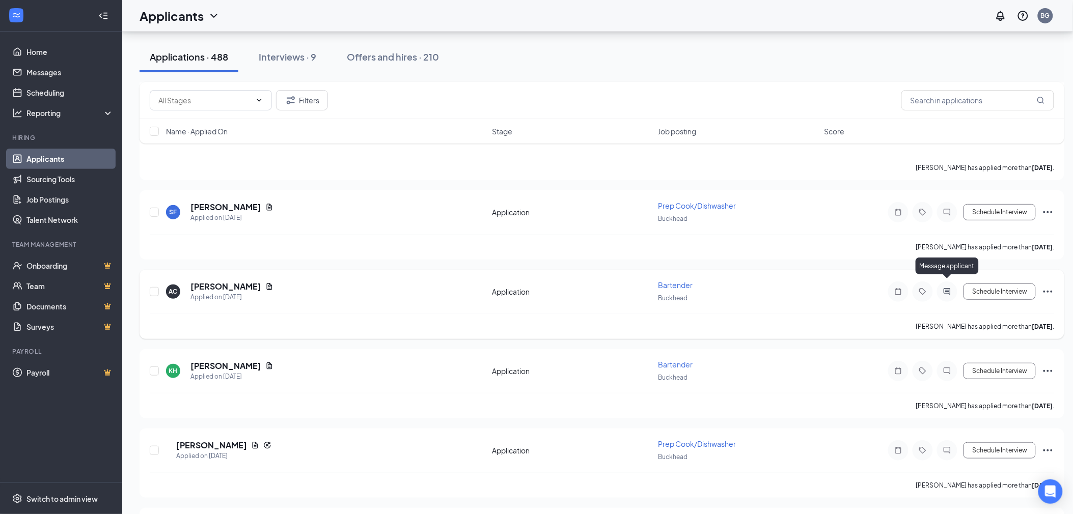
click at [944, 288] on icon "ActiveChat" at bounding box center [947, 291] width 7 height 7
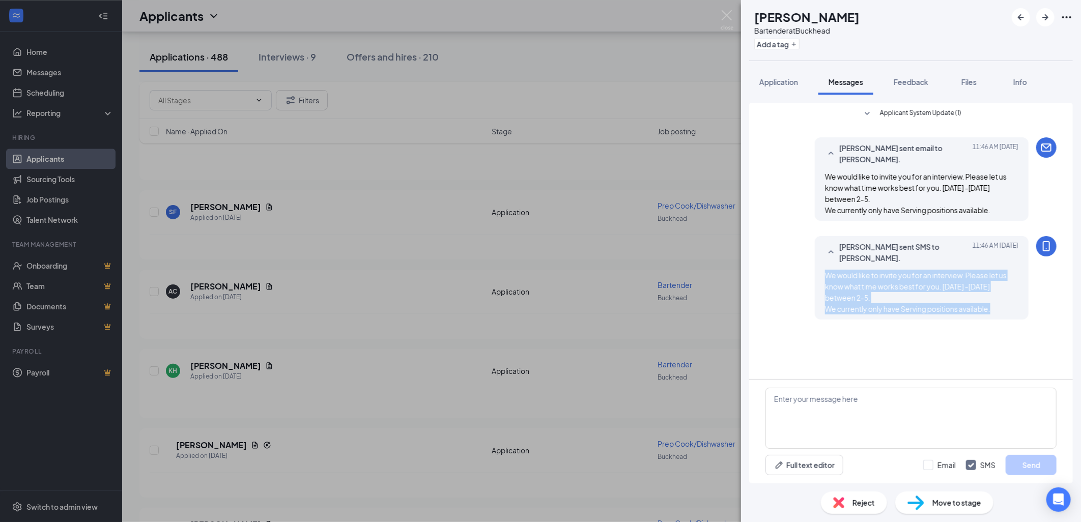
drag, startPoint x: 826, startPoint y: 272, endPoint x: 996, endPoint y: 306, distance: 173.9
click at [996, 306] on div "We would like to invite you for an interview. Please let us know what time work…" at bounding box center [921, 292] width 193 height 45
drag, startPoint x: 996, startPoint y: 306, endPoint x: 866, endPoint y: 282, distance: 132.6
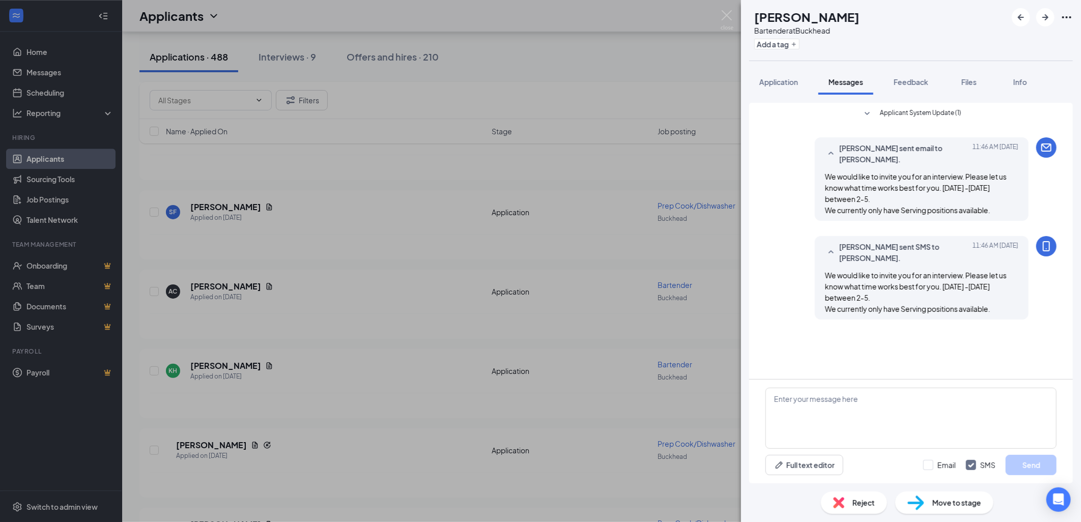
click at [459, 399] on div "AC [PERSON_NAME] Bartender at Buckhead Add a tag Application Messages Feedback …" at bounding box center [540, 261] width 1081 height 522
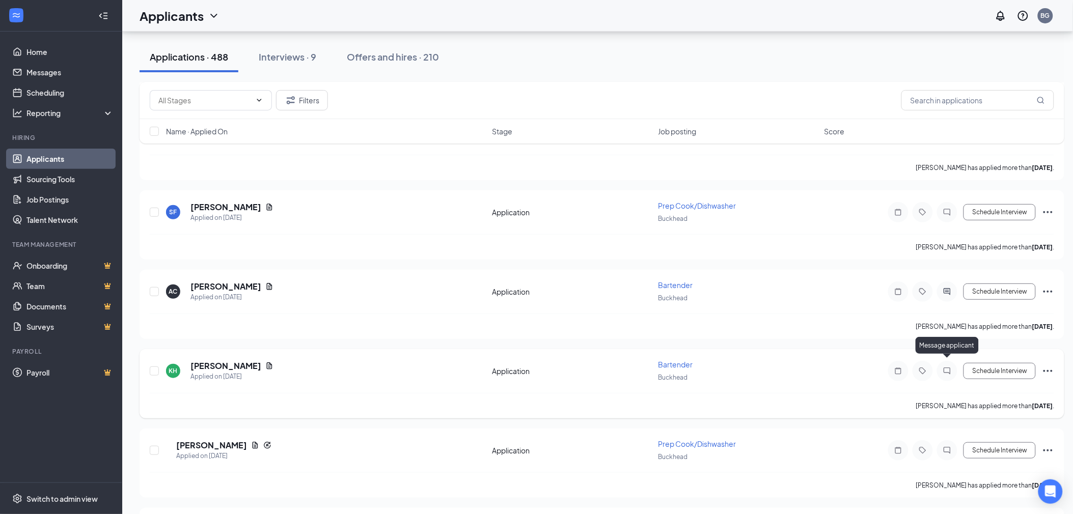
click at [948, 367] on icon "ChatInactive" at bounding box center [947, 371] width 12 height 8
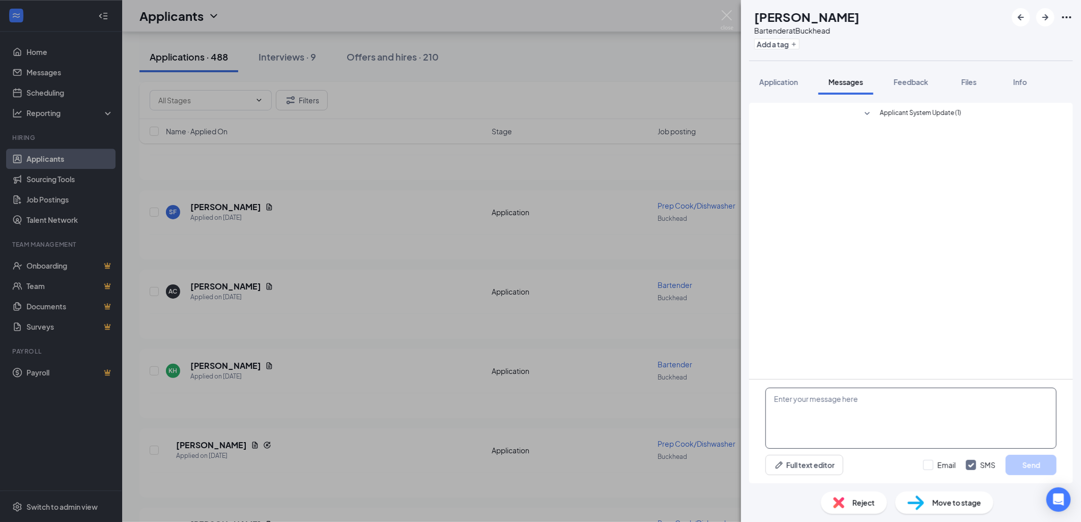
paste textarea "We would like to invite you for an interview. Please let us know what time work…"
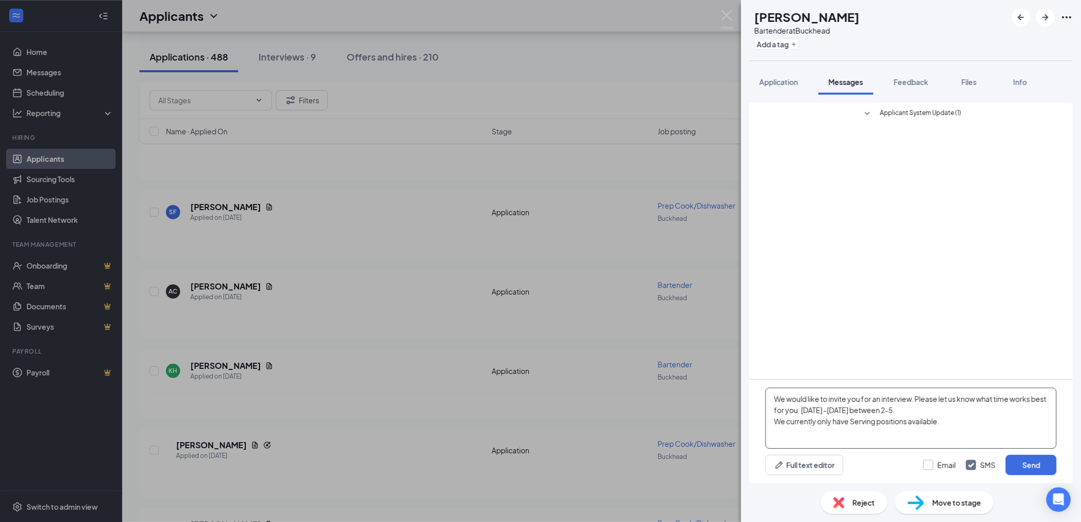
type textarea "We would like to invite you for an interview. Please let us know what time work…"
click at [929, 464] on input "Email" at bounding box center [940, 465] width 33 height 10
checkbox input "true"
click at [1026, 460] on button "Send" at bounding box center [1031, 465] width 51 height 20
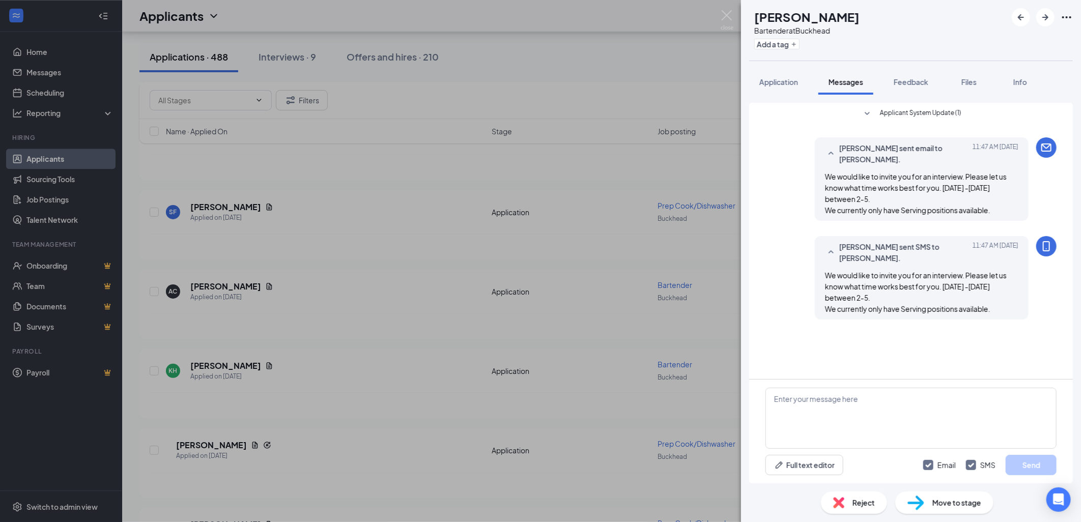
click at [339, 383] on div "KH [PERSON_NAME] Bartender at Buckhead Add a tag Application Messages Feedback …" at bounding box center [540, 261] width 1081 height 522
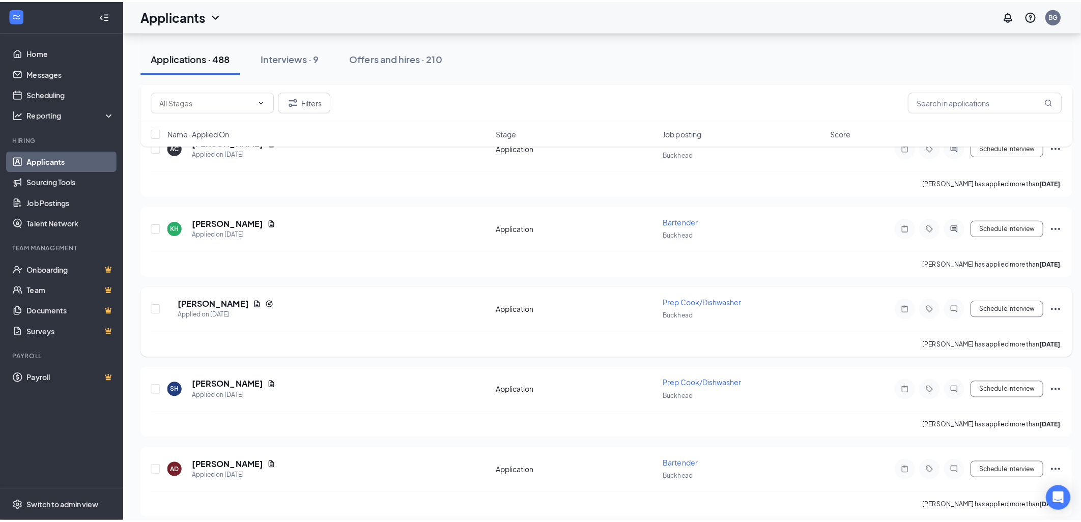
scroll to position [1697, 0]
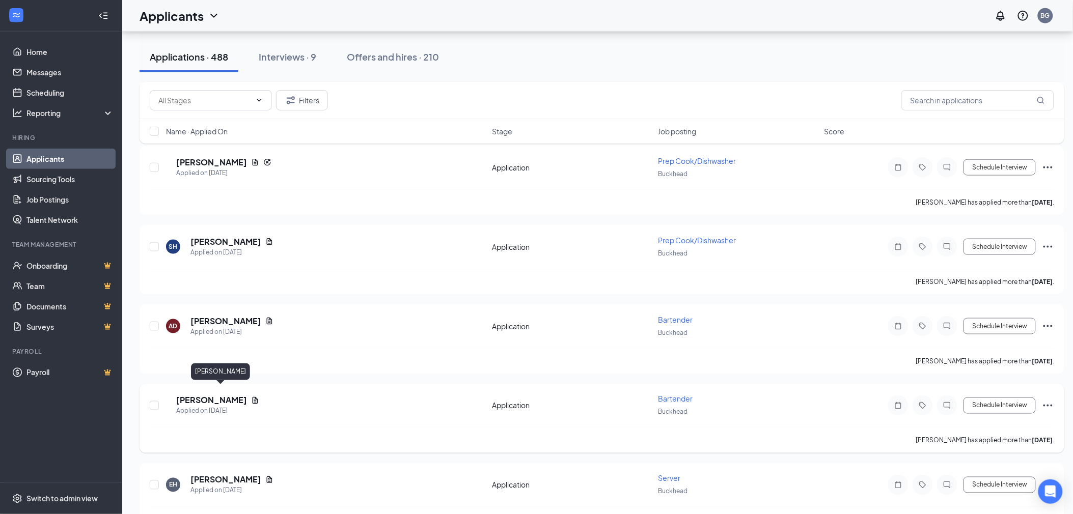
click at [207, 395] on h5 "[PERSON_NAME]" at bounding box center [211, 400] width 71 height 11
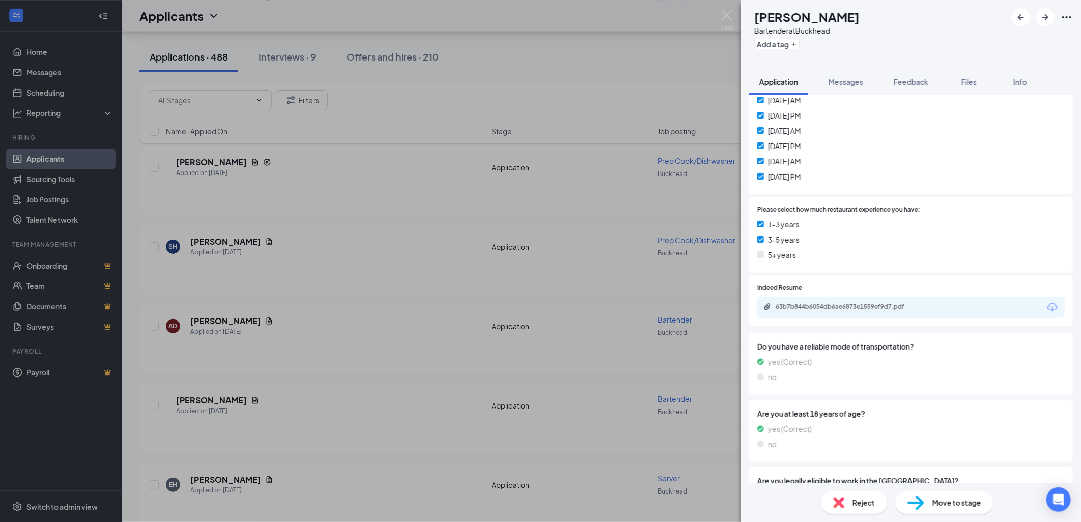
scroll to position [482, 0]
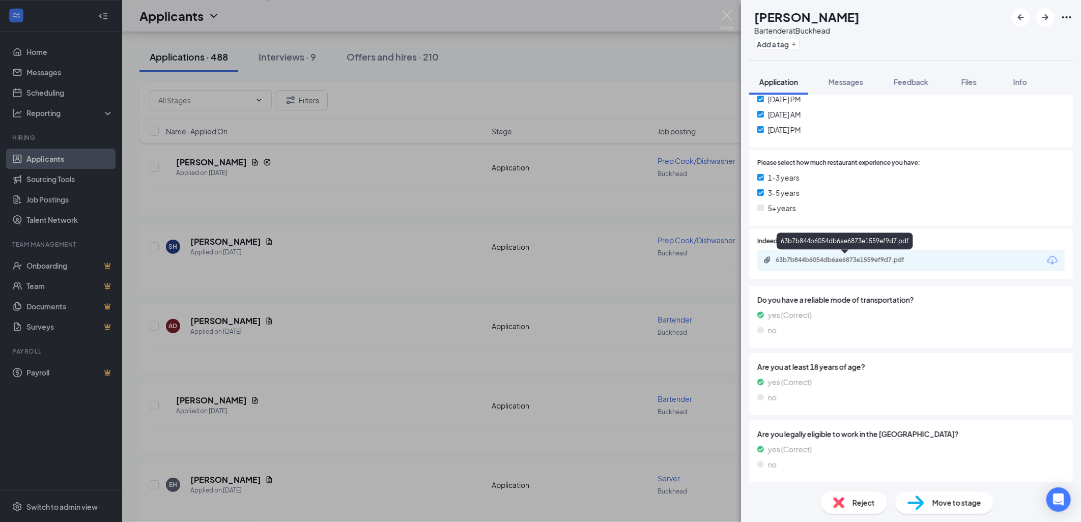
click at [828, 261] on div "63b7b844b6054db6ae6873e1559ef9d7.pdf" at bounding box center [847, 260] width 143 height 8
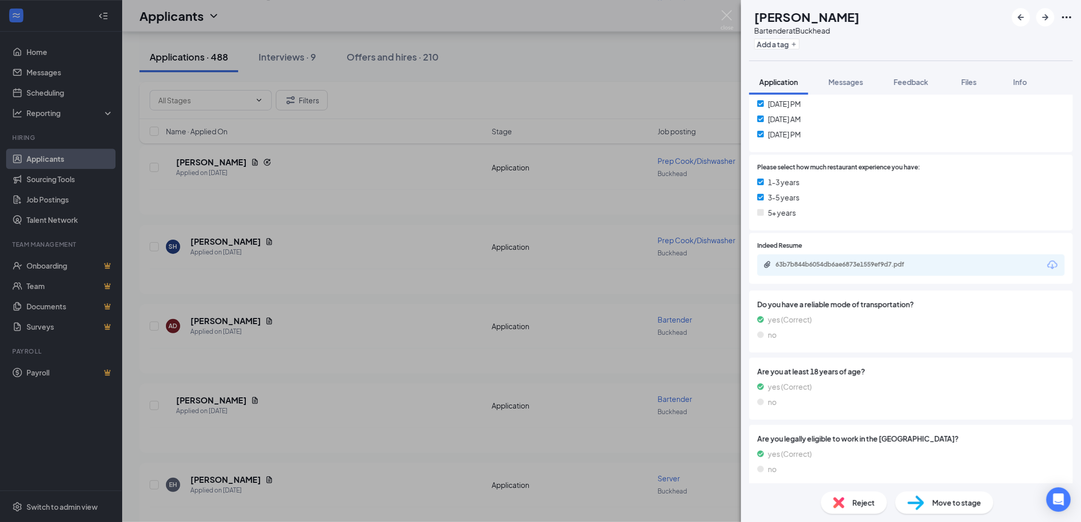
click at [858, 501] on span "Reject" at bounding box center [864, 502] width 22 height 11
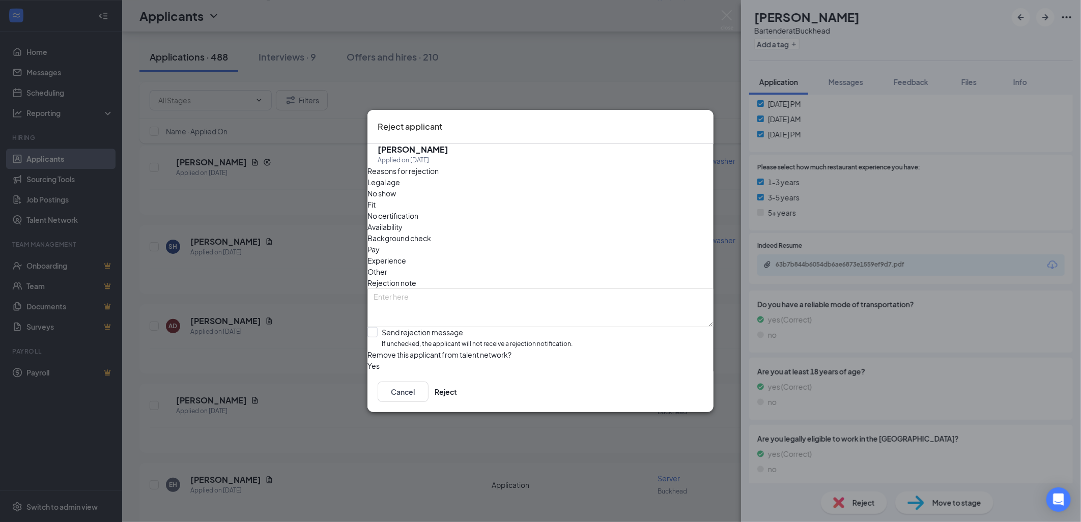
click at [406, 255] on span "Experience" at bounding box center [387, 260] width 39 height 11
click at [457, 395] on button "Reject" at bounding box center [446, 392] width 22 height 20
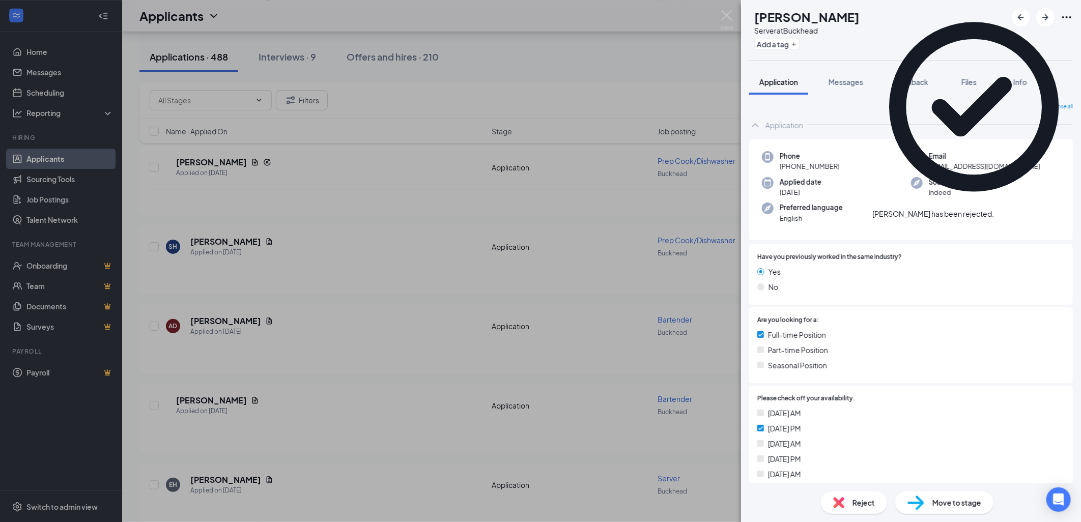
click at [219, 345] on div "EH [PERSON_NAME] Server at Buckhead Add a tag Application Messages Feedback Fil…" at bounding box center [540, 261] width 1081 height 522
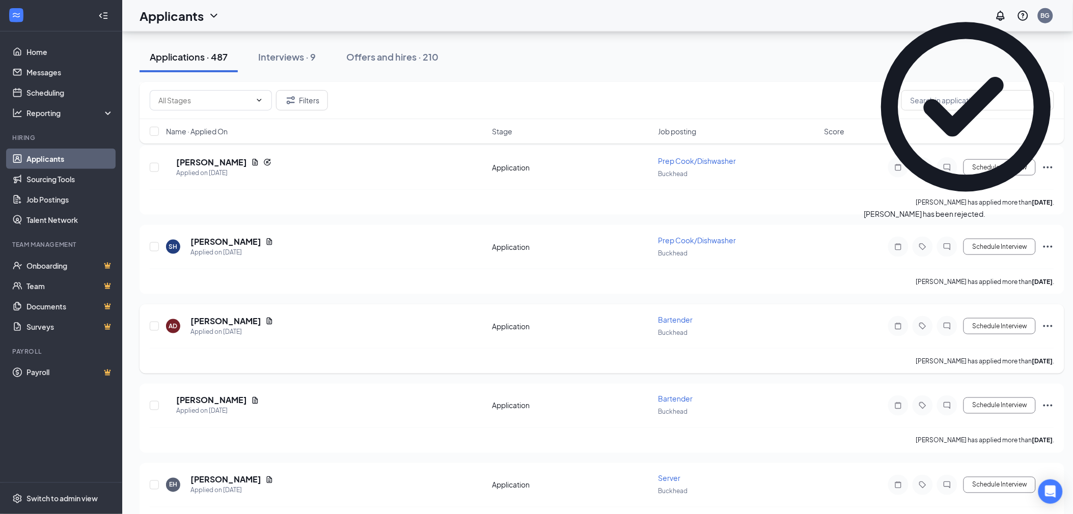
click at [216, 316] on h5 "[PERSON_NAME]" at bounding box center [225, 321] width 71 height 11
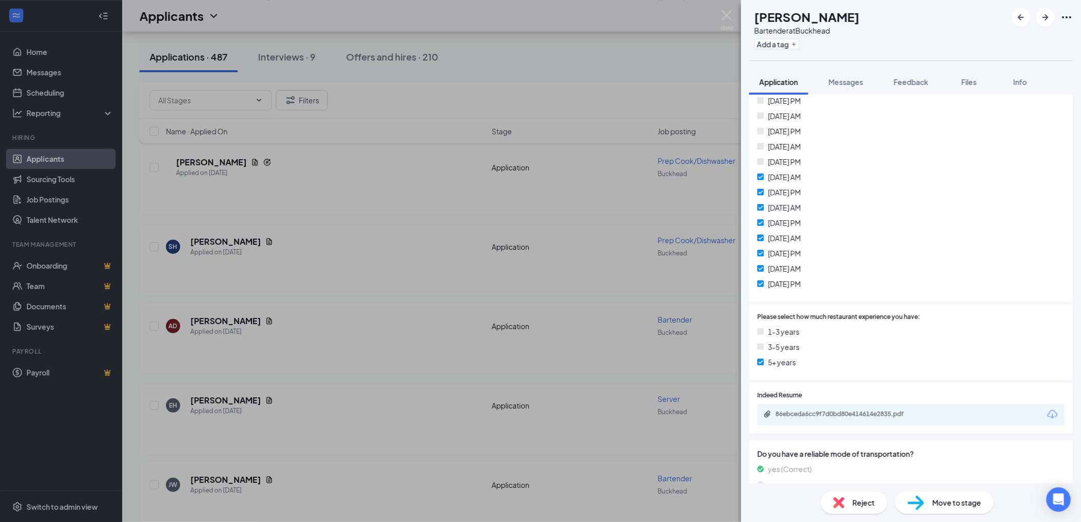
scroll to position [396, 0]
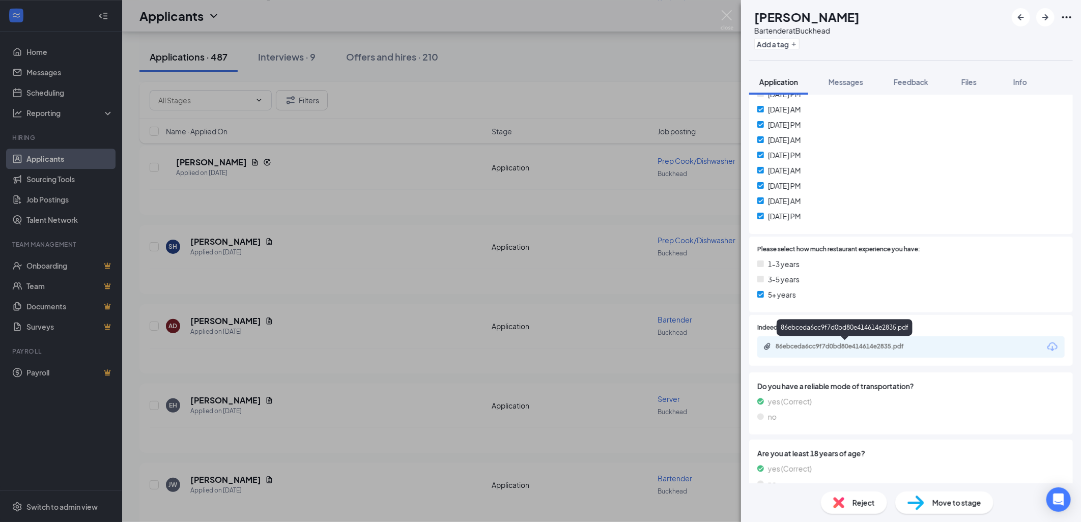
click at [846, 343] on div "86ebceda6cc9f7d0bd80e414614e2835.pdf" at bounding box center [847, 347] width 143 height 8
click at [326, 344] on div "AD [PERSON_NAME] Bartender at [GEOGRAPHIC_DATA] Add a tag Application Messages …" at bounding box center [540, 261] width 1081 height 522
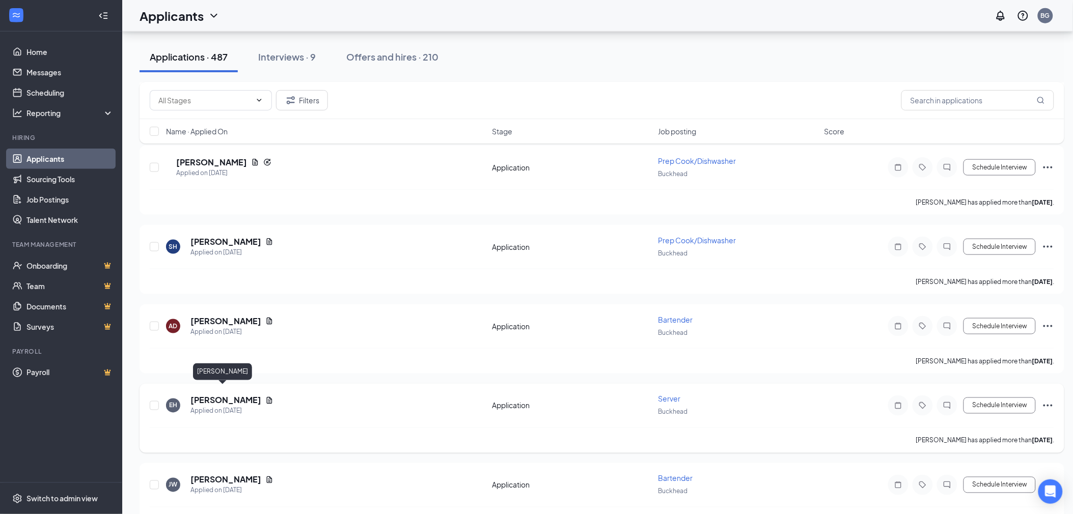
click at [211, 395] on h5 "[PERSON_NAME]" at bounding box center [225, 400] width 71 height 11
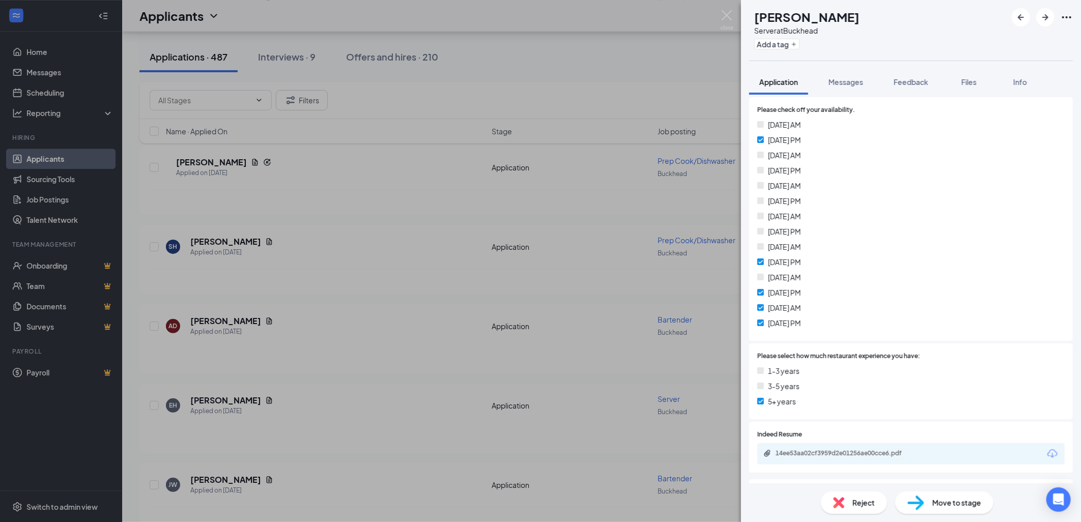
scroll to position [339, 0]
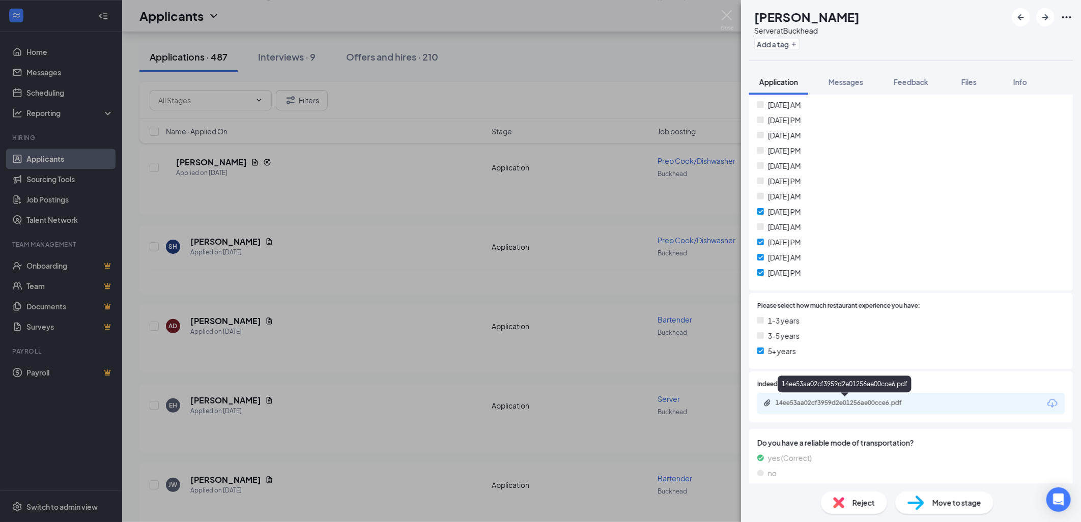
click at [863, 401] on div "14ee53aa02cf3959d2e01256ae00cce6.pdf" at bounding box center [847, 403] width 143 height 8
click at [861, 502] on span "Reject" at bounding box center [864, 502] width 22 height 11
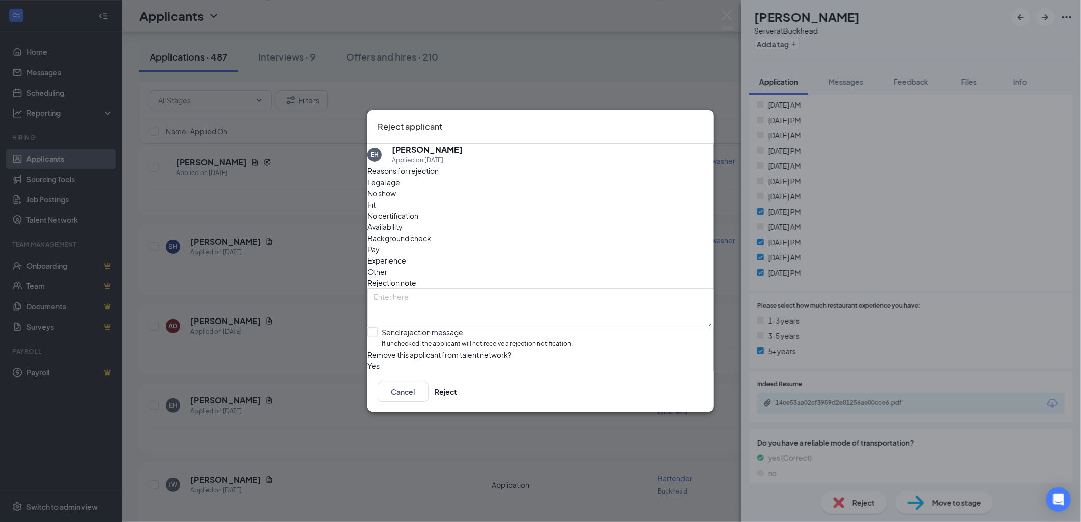
click at [406, 255] on span "Experience" at bounding box center [387, 260] width 39 height 11
click at [457, 398] on button "Reject" at bounding box center [446, 392] width 22 height 20
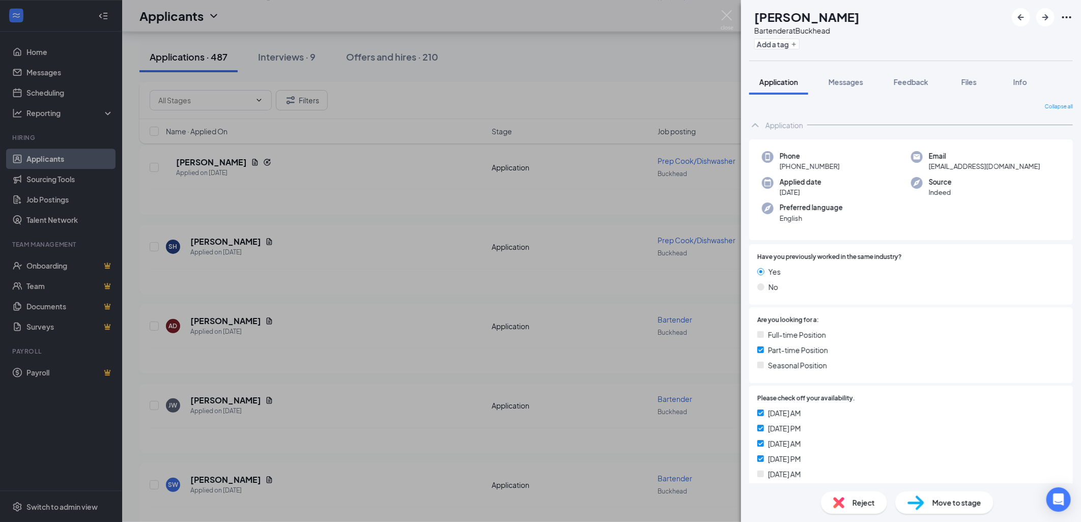
click at [596, 338] on div "[PERSON_NAME] at [GEOGRAPHIC_DATA] Add a tag Application Messages Feedback File…" at bounding box center [540, 261] width 1081 height 522
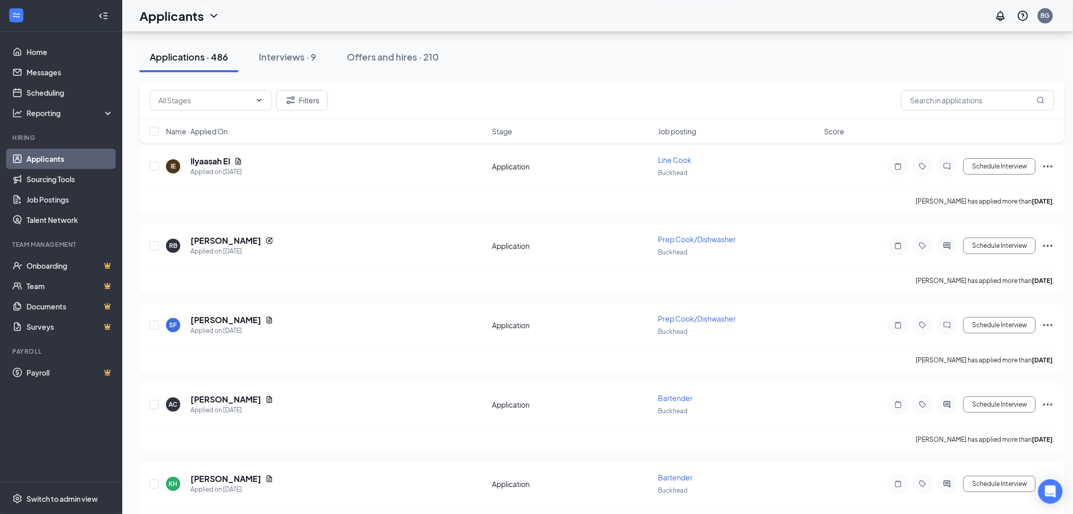
scroll to position [905, 0]
